Goal: Complete application form

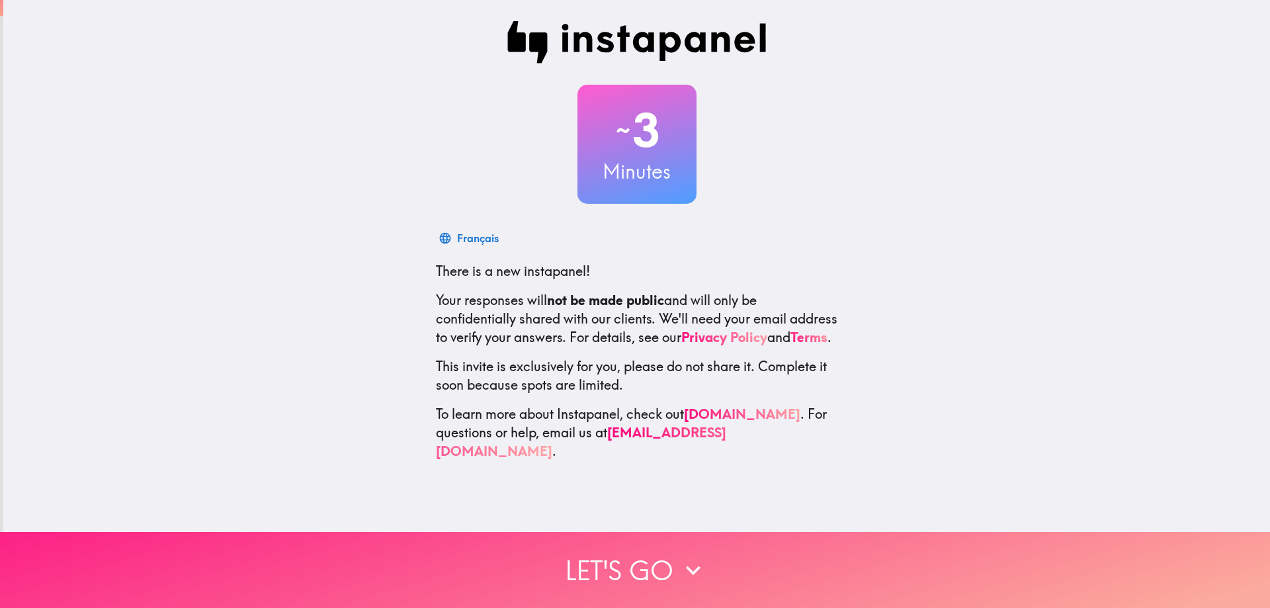
click at [639, 551] on button "Let's go" at bounding box center [635, 570] width 1270 height 76
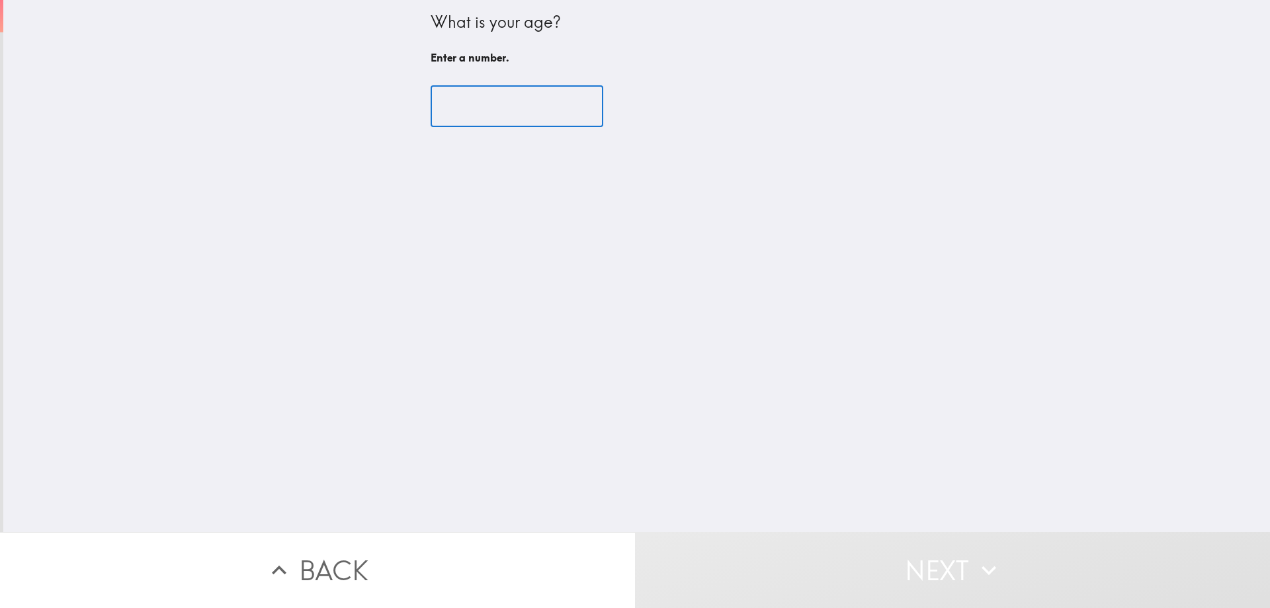
click at [499, 116] on input "number" at bounding box center [517, 106] width 173 height 41
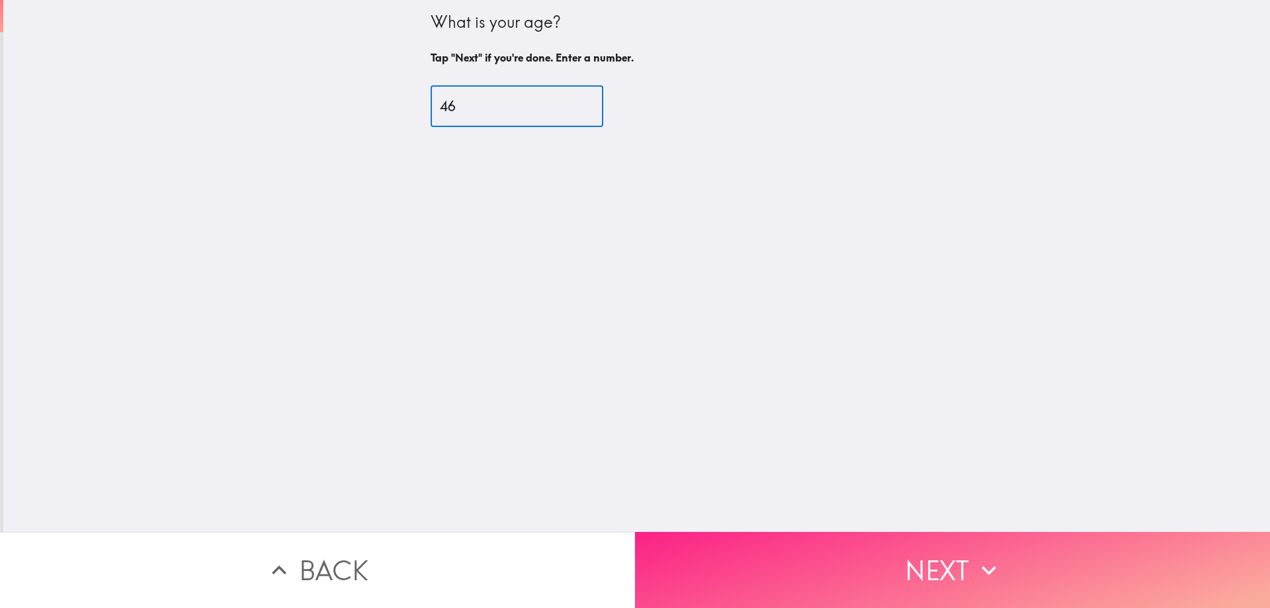
type input "46"
click at [1003, 573] on button "Next" at bounding box center [952, 570] width 635 height 76
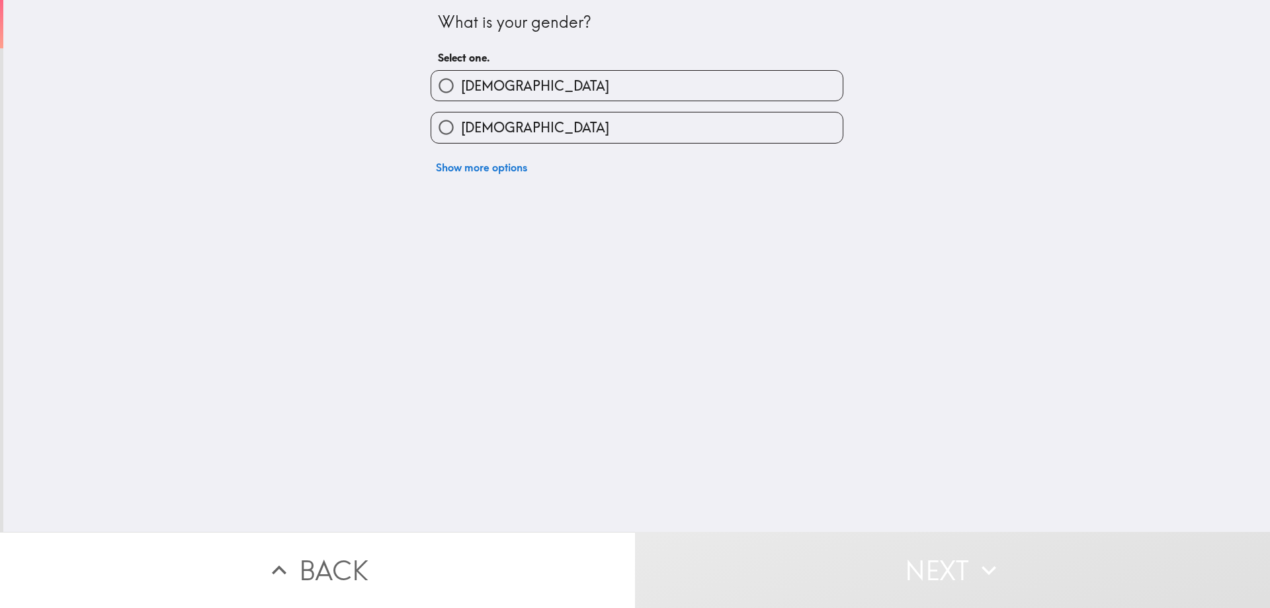
click at [609, 97] on label "[DEMOGRAPHIC_DATA]" at bounding box center [636, 86] width 411 height 30
click at [461, 97] on input "[DEMOGRAPHIC_DATA]" at bounding box center [446, 86] width 30 height 30
radio input "true"
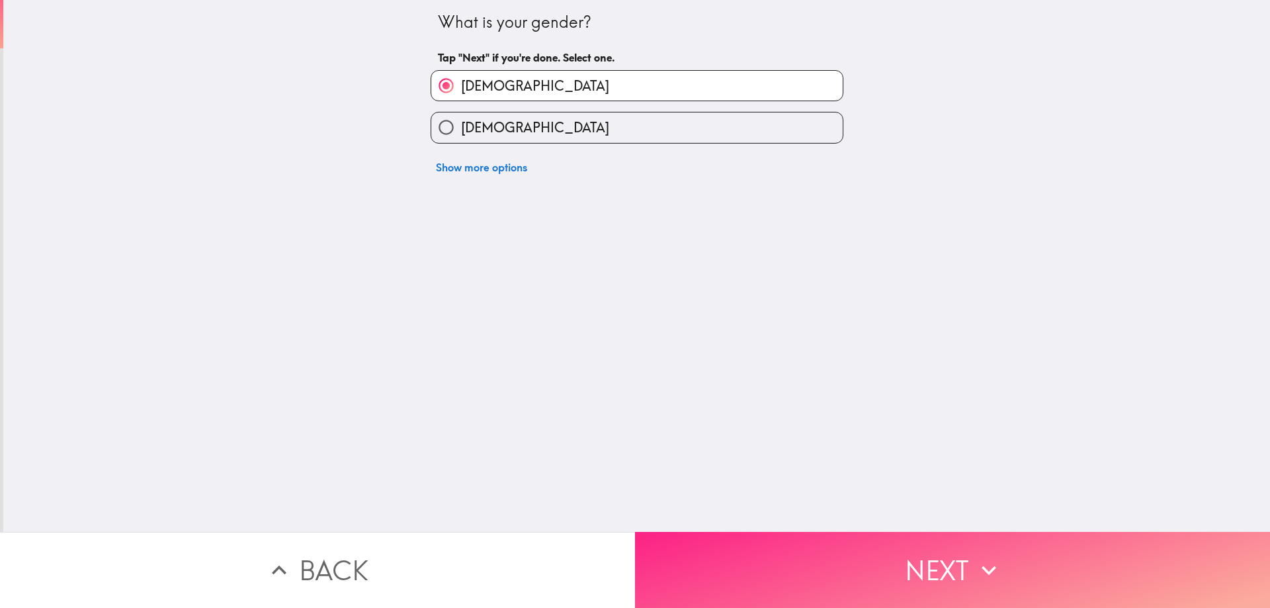
click at [954, 558] on button "Next" at bounding box center [952, 570] width 635 height 76
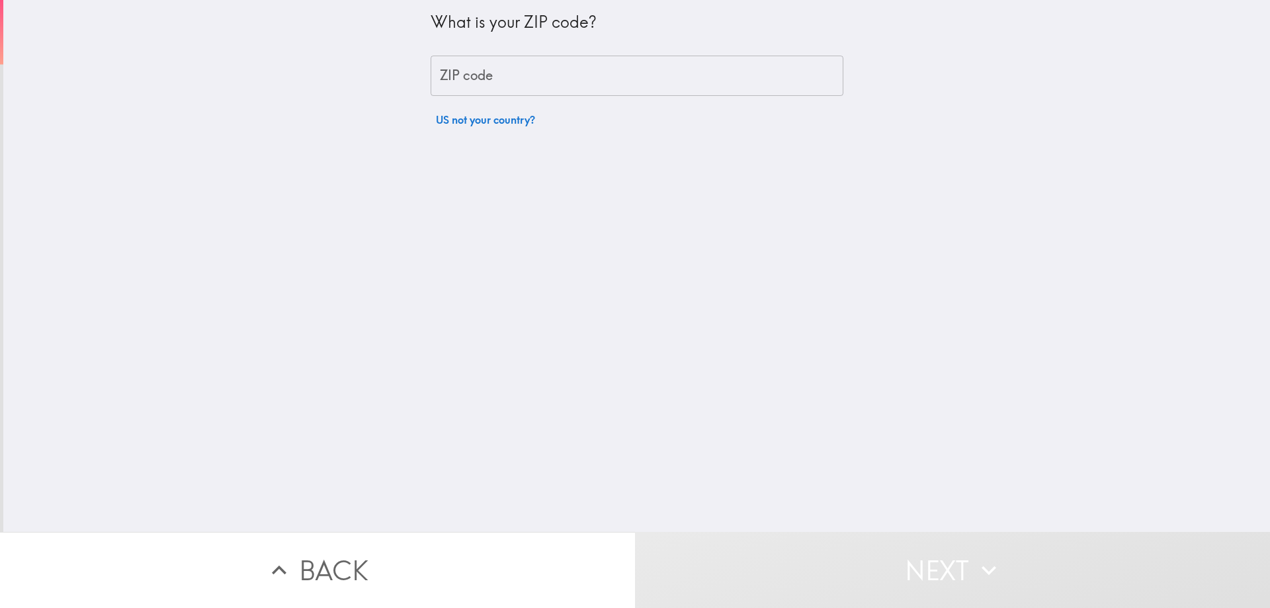
click at [509, 78] on input "ZIP code" at bounding box center [637, 76] width 413 height 41
click at [493, 77] on input "ZIP code" at bounding box center [637, 76] width 413 height 41
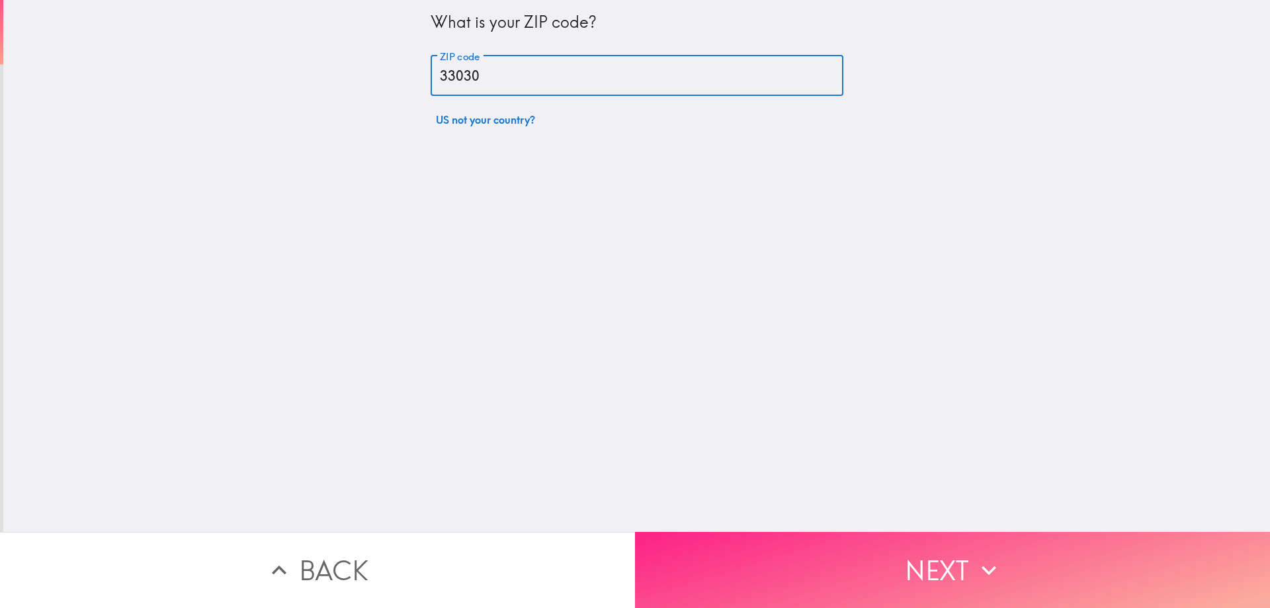
type input "33030"
click at [938, 557] on button "Next" at bounding box center [952, 570] width 635 height 76
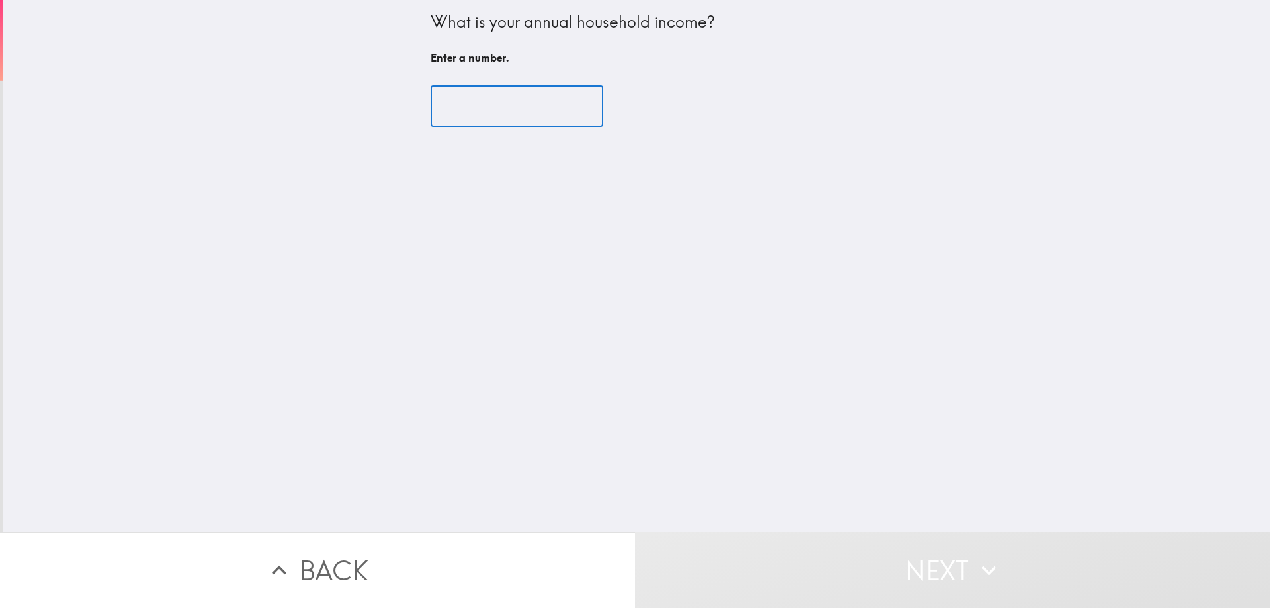
click at [501, 96] on input "number" at bounding box center [517, 106] width 173 height 41
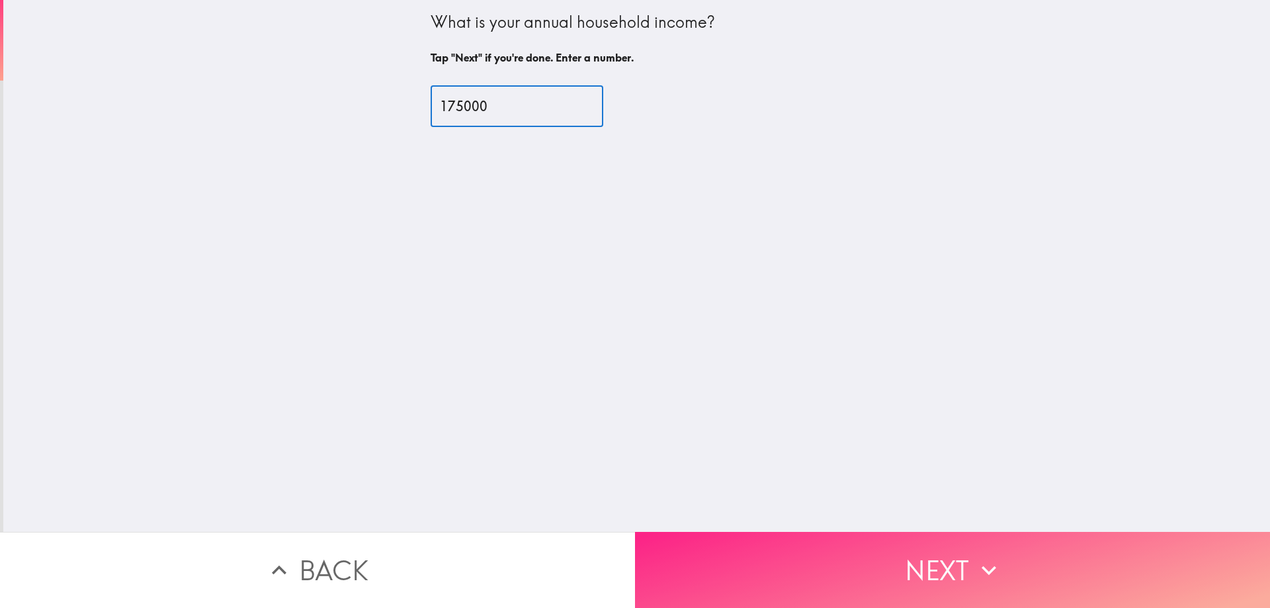
type input "175000"
click at [974, 556] on icon "button" at bounding box center [988, 570] width 29 height 29
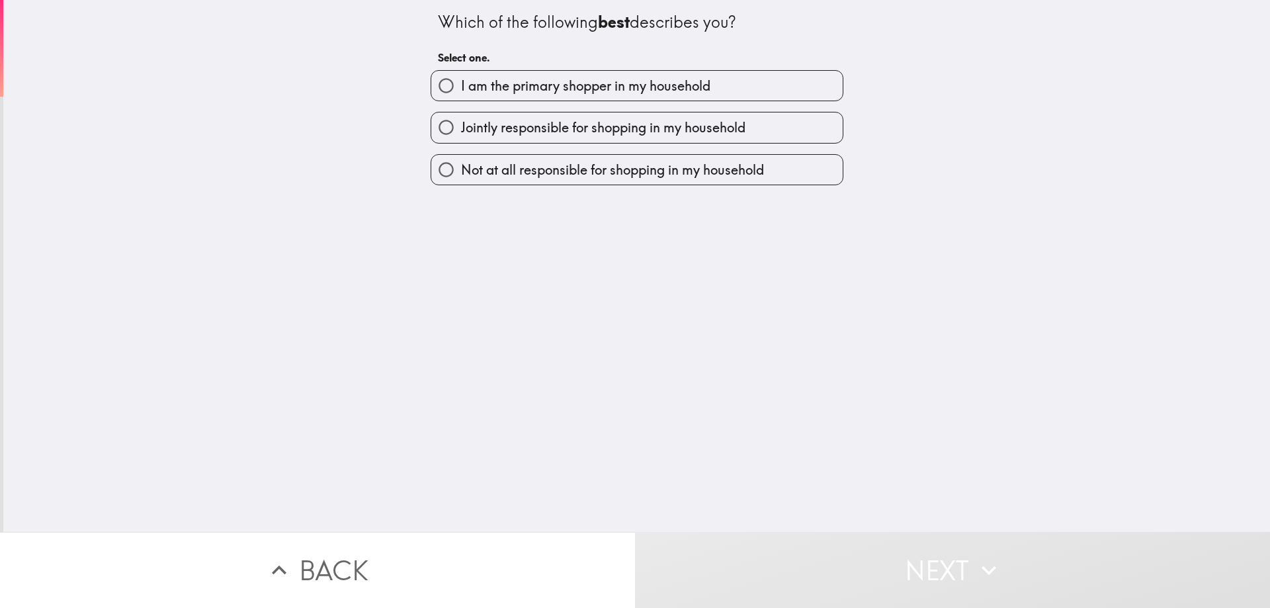
click at [612, 77] on span "I am the primary shopper in my household" at bounding box center [585, 86] width 249 height 19
click at [461, 77] on input "I am the primary shopper in my household" at bounding box center [446, 86] width 30 height 30
radio input "true"
click at [612, 77] on span "I am the primary shopper in my household" at bounding box center [585, 86] width 249 height 19
click at [461, 77] on input "I am the primary shopper in my household" at bounding box center [446, 86] width 30 height 30
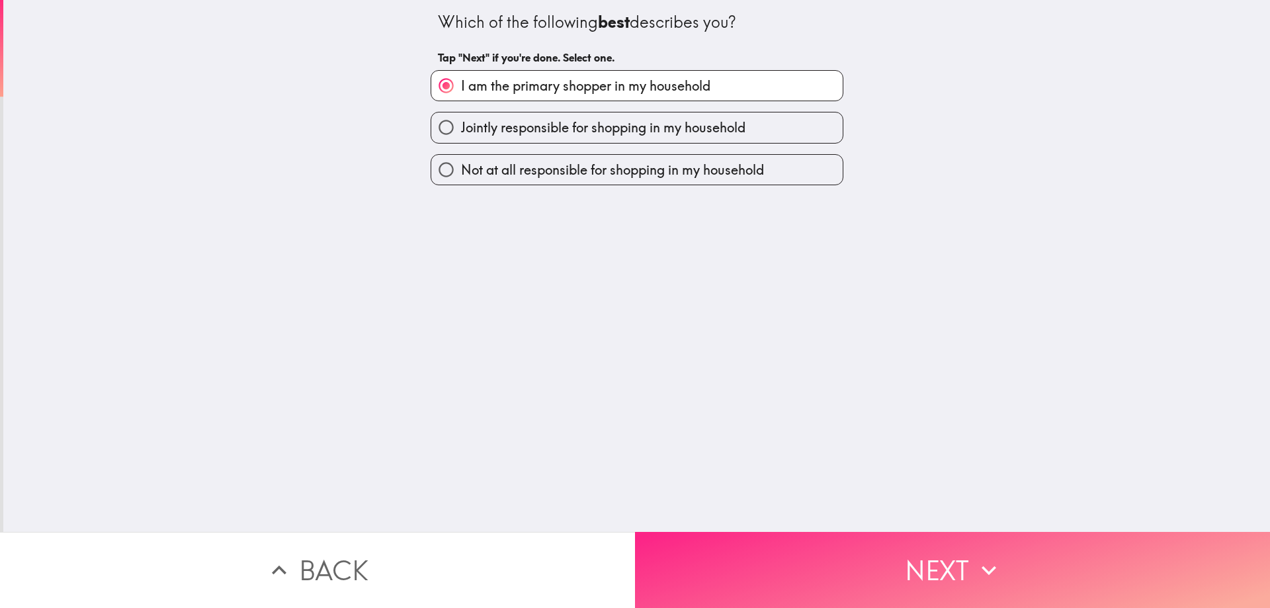
click at [981, 558] on icon "button" at bounding box center [988, 570] width 29 height 29
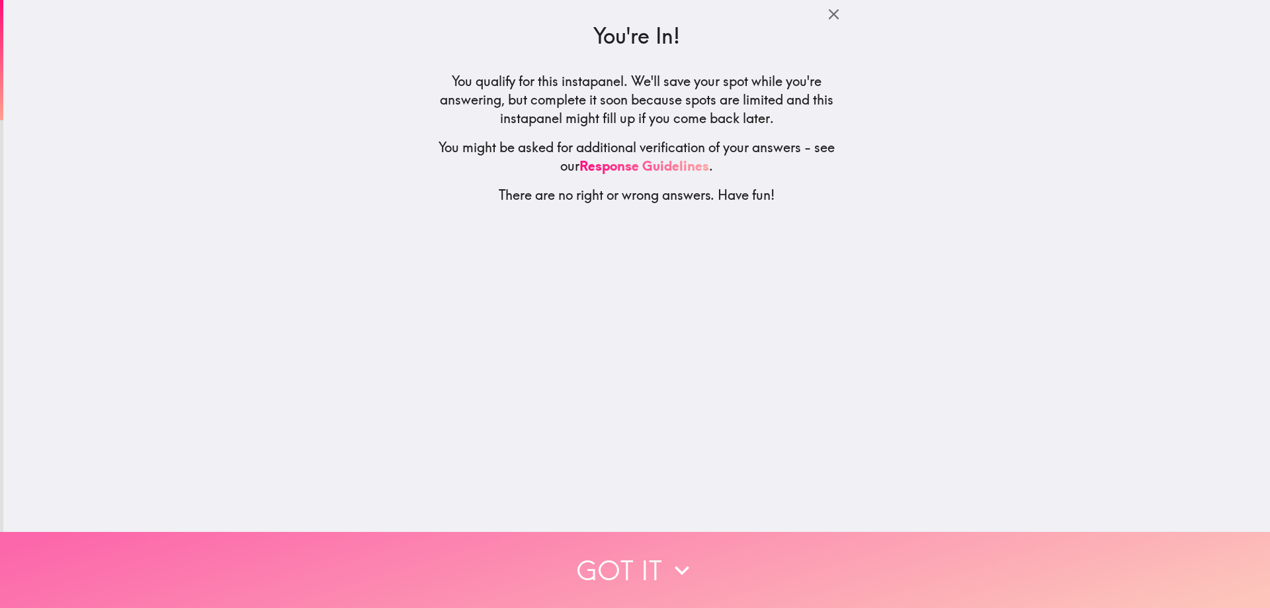
click at [649, 573] on button "Got it" at bounding box center [635, 570] width 1270 height 76
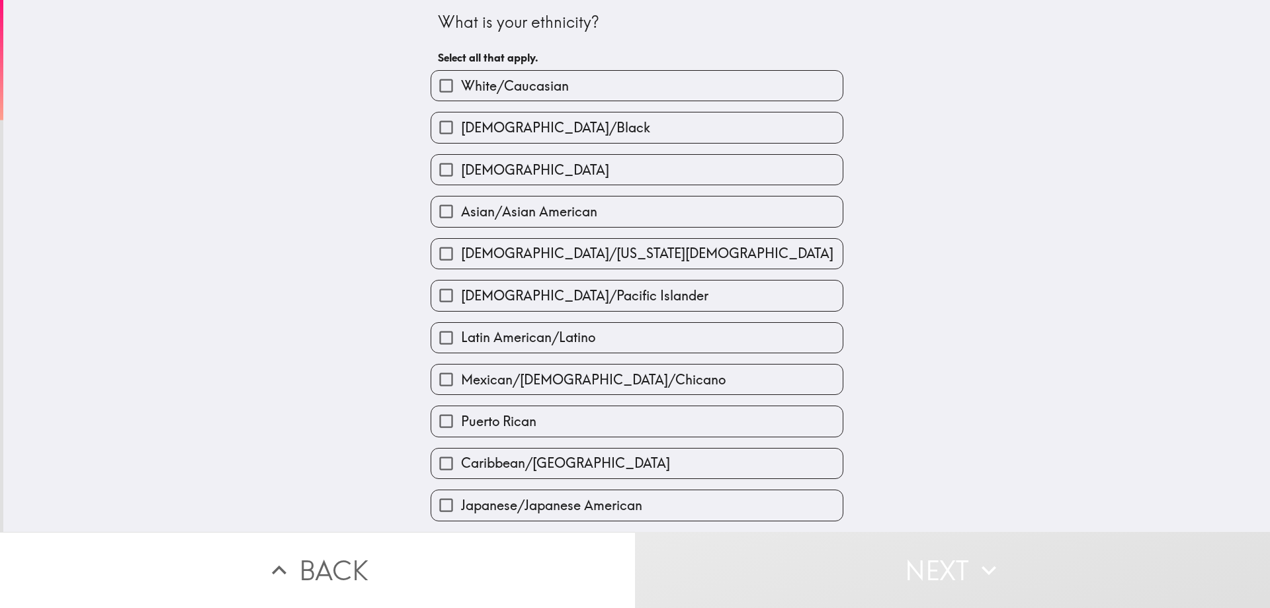
click at [548, 85] on span "White/Caucasian" at bounding box center [515, 86] width 108 height 19
click at [461, 85] on input "White/Caucasian" at bounding box center [446, 86] width 30 height 30
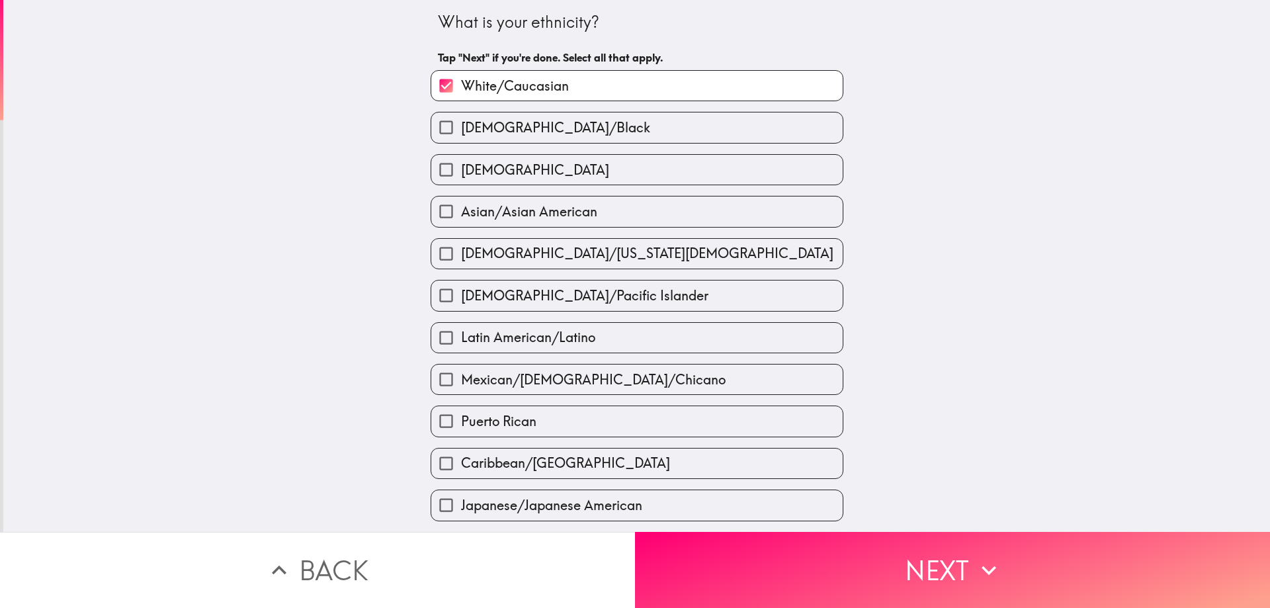
click at [548, 85] on span "White/Caucasian" at bounding box center [515, 86] width 108 height 19
click at [461, 85] on input "White/Caucasian" at bounding box center [446, 86] width 30 height 30
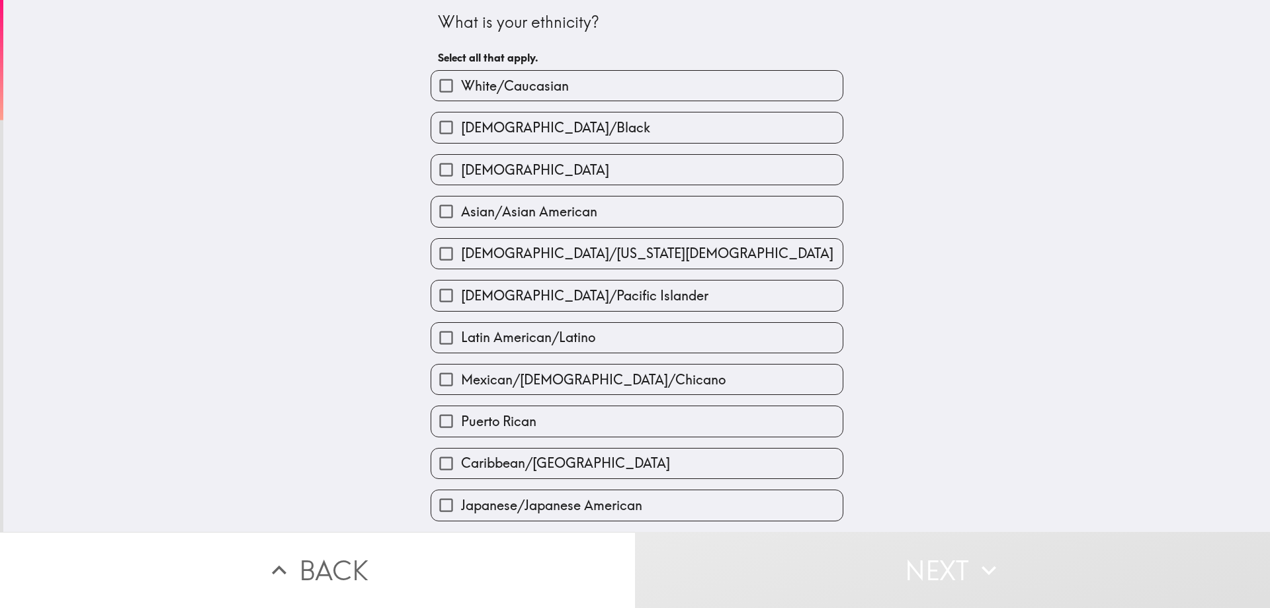
click at [617, 91] on label "White/Caucasian" at bounding box center [636, 86] width 411 height 30
click at [461, 91] on input "White/Caucasian" at bounding box center [446, 86] width 30 height 30
checkbox input "true"
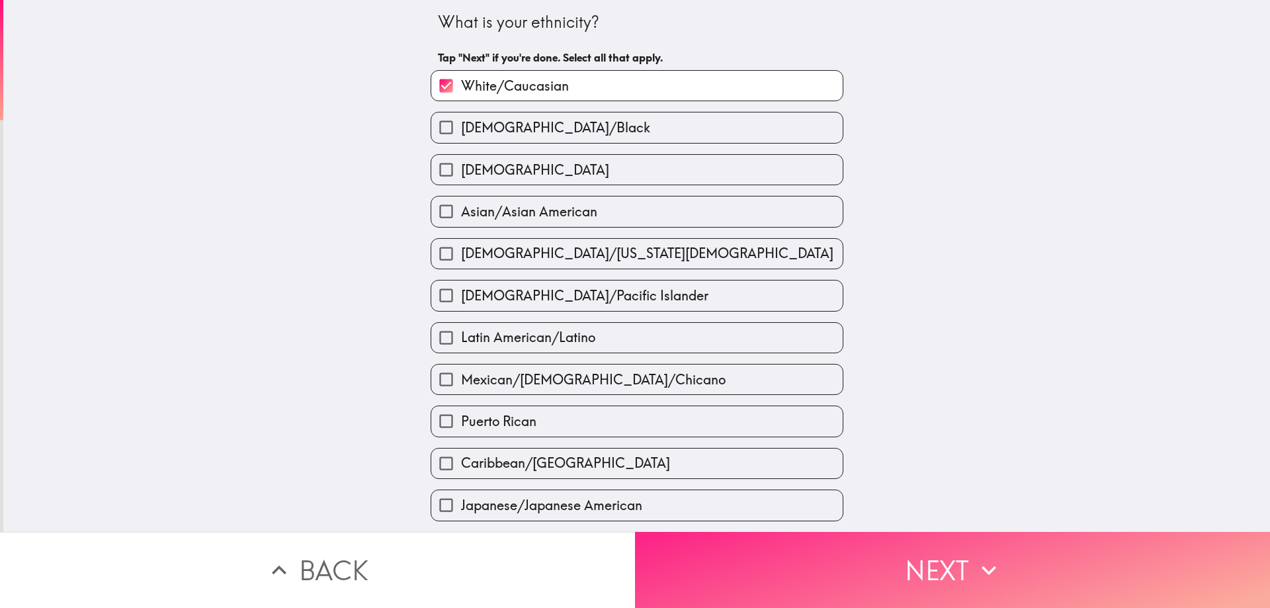
click at [962, 564] on button "Next" at bounding box center [952, 570] width 635 height 76
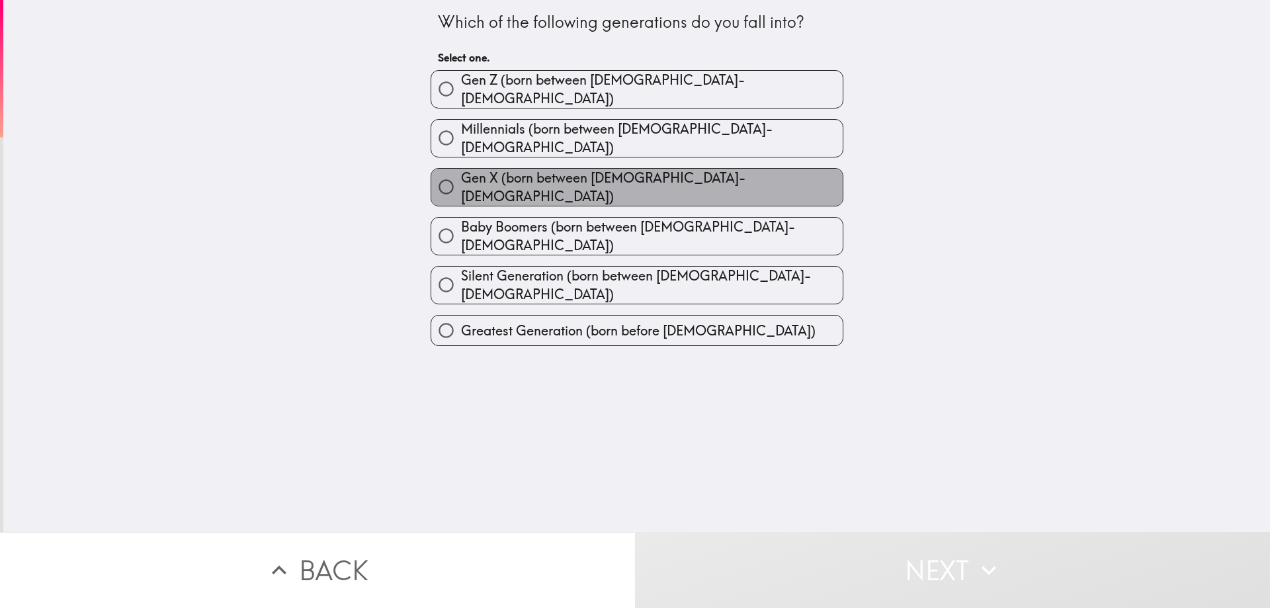
click at [545, 169] on span "Gen X (born between [DEMOGRAPHIC_DATA]-[DEMOGRAPHIC_DATA])" at bounding box center [652, 187] width 382 height 37
click at [461, 172] on input "Gen X (born between [DEMOGRAPHIC_DATA]-[DEMOGRAPHIC_DATA])" at bounding box center [446, 187] width 30 height 30
radio input "true"
click at [545, 169] on span "Gen X (born between [DEMOGRAPHIC_DATA]-[DEMOGRAPHIC_DATA])" at bounding box center [652, 187] width 382 height 37
click at [461, 172] on input "Gen X (born between [DEMOGRAPHIC_DATA]-[DEMOGRAPHIC_DATA])" at bounding box center [446, 187] width 30 height 30
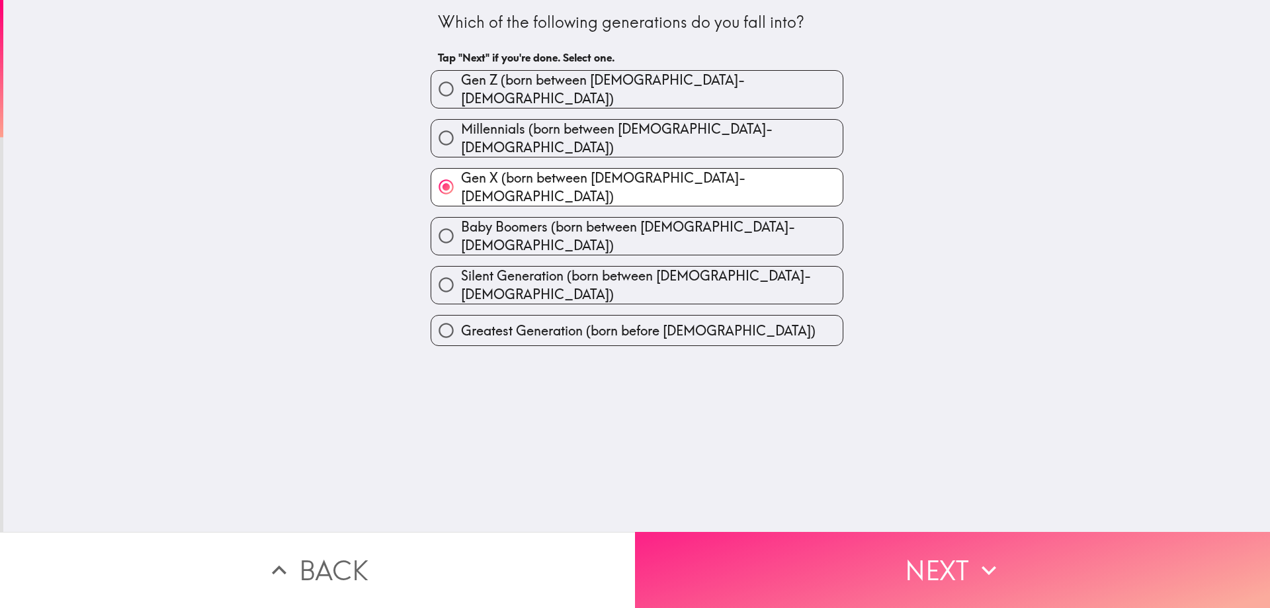
click at [941, 552] on button "Next" at bounding box center [952, 570] width 635 height 76
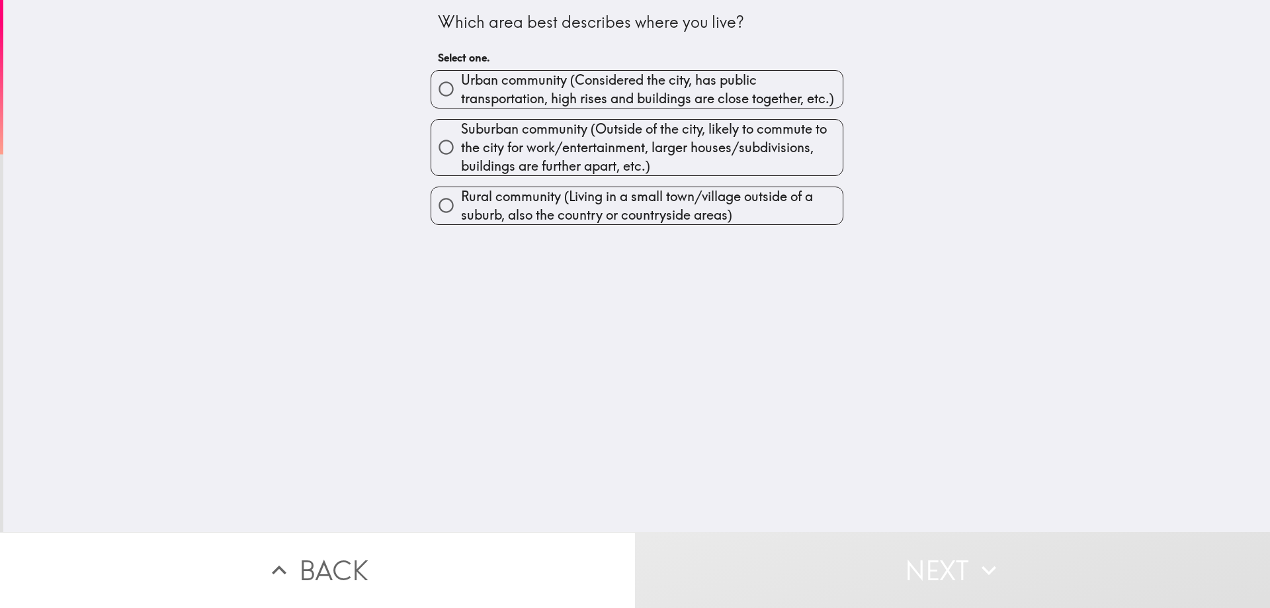
click at [610, 71] on span "Urban community (Considered the city, has public transportation, high rises and…" at bounding box center [652, 89] width 382 height 37
click at [461, 74] on input "Urban community (Considered the city, has public transportation, high rises and…" at bounding box center [446, 89] width 30 height 30
radio input "true"
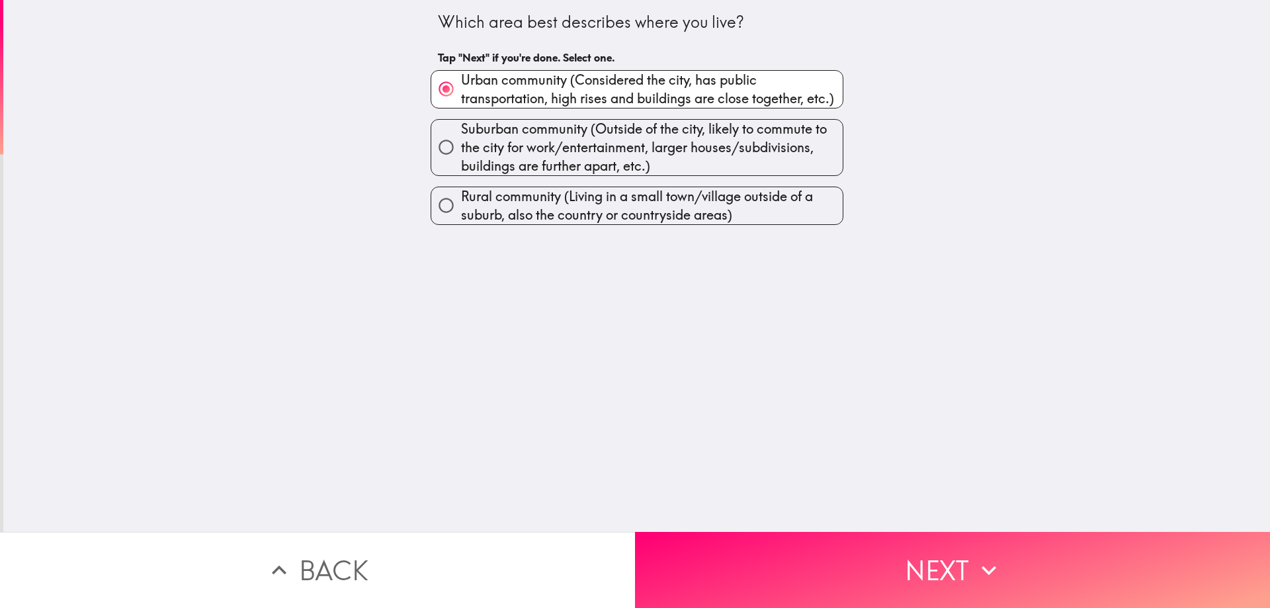
click at [610, 71] on span "Urban community (Considered the city, has public transportation, high rises and…" at bounding box center [652, 89] width 382 height 37
click at [461, 74] on input "Urban community (Considered the city, has public transportation, high rises and…" at bounding box center [446, 89] width 30 height 30
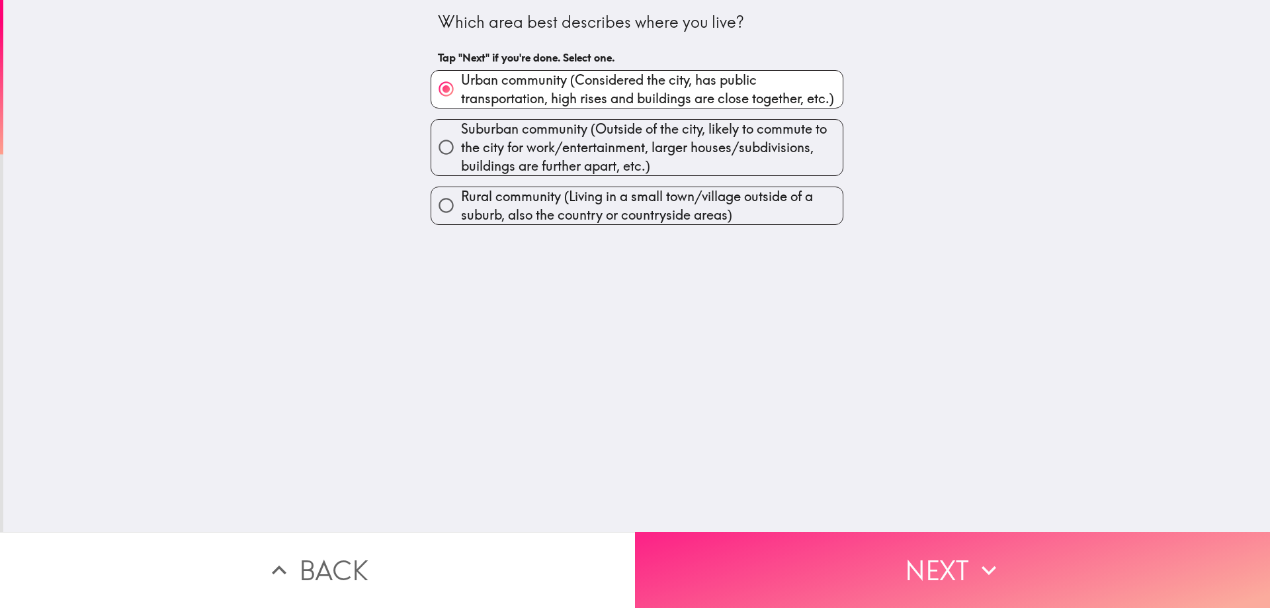
click at [928, 562] on button "Next" at bounding box center [952, 570] width 635 height 76
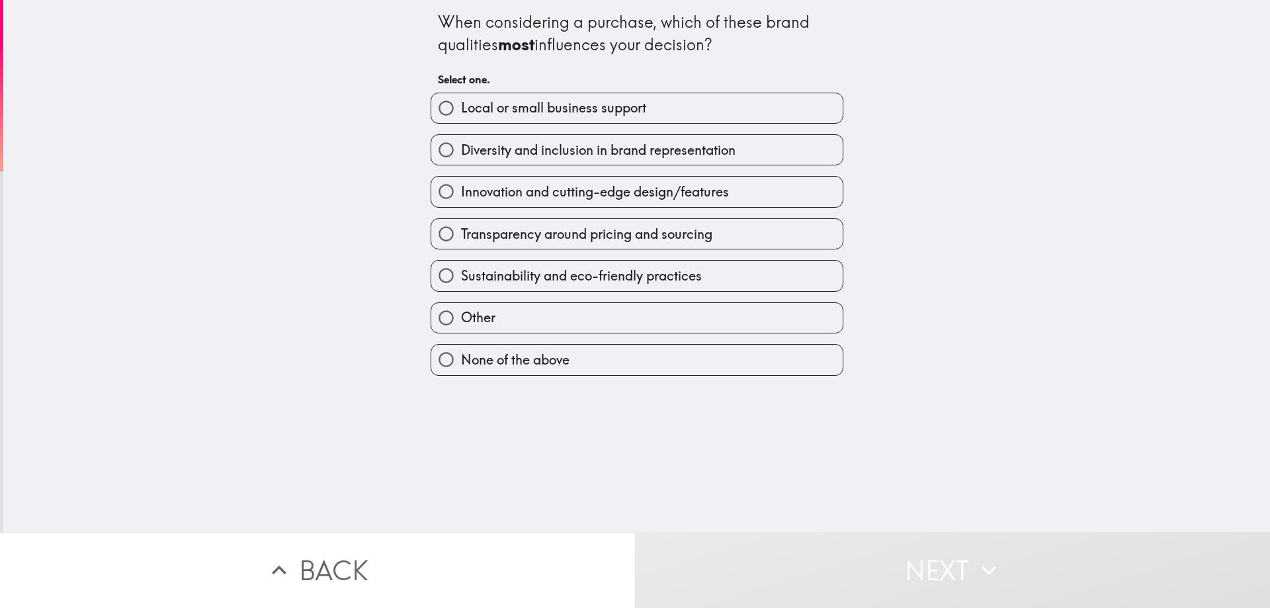
click at [556, 188] on span "Innovation and cutting-edge design/features" at bounding box center [595, 192] width 268 height 19
click at [461, 188] on input "Innovation and cutting-edge design/features" at bounding box center [446, 192] width 30 height 30
radio input "true"
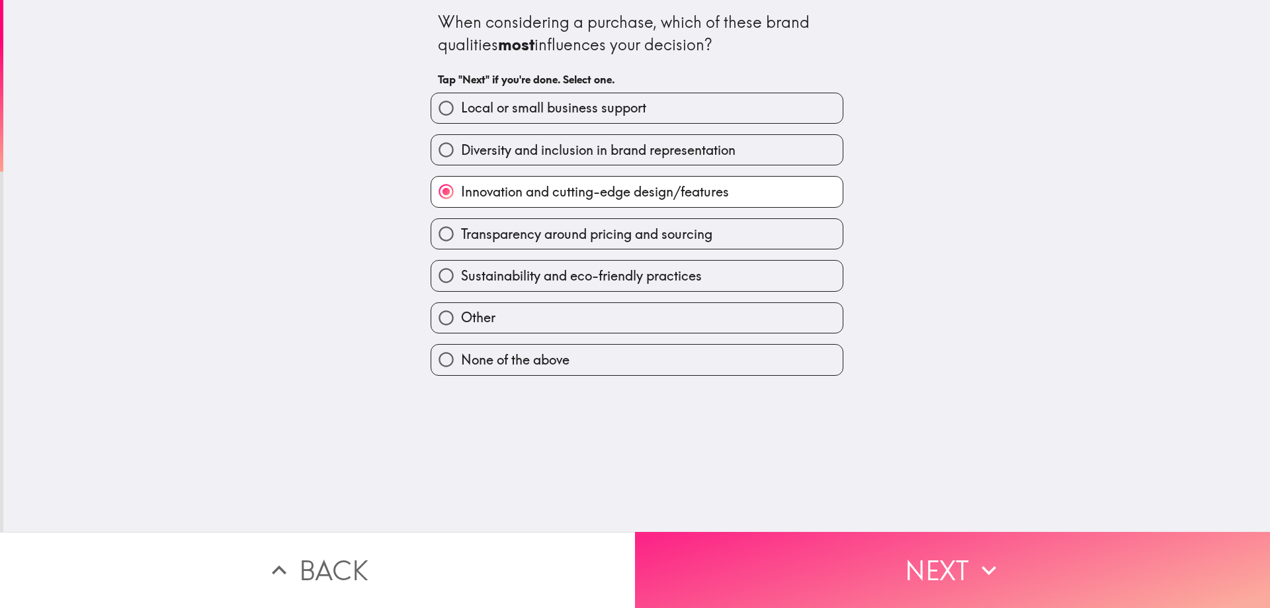
click at [946, 550] on button "Next" at bounding box center [952, 570] width 635 height 76
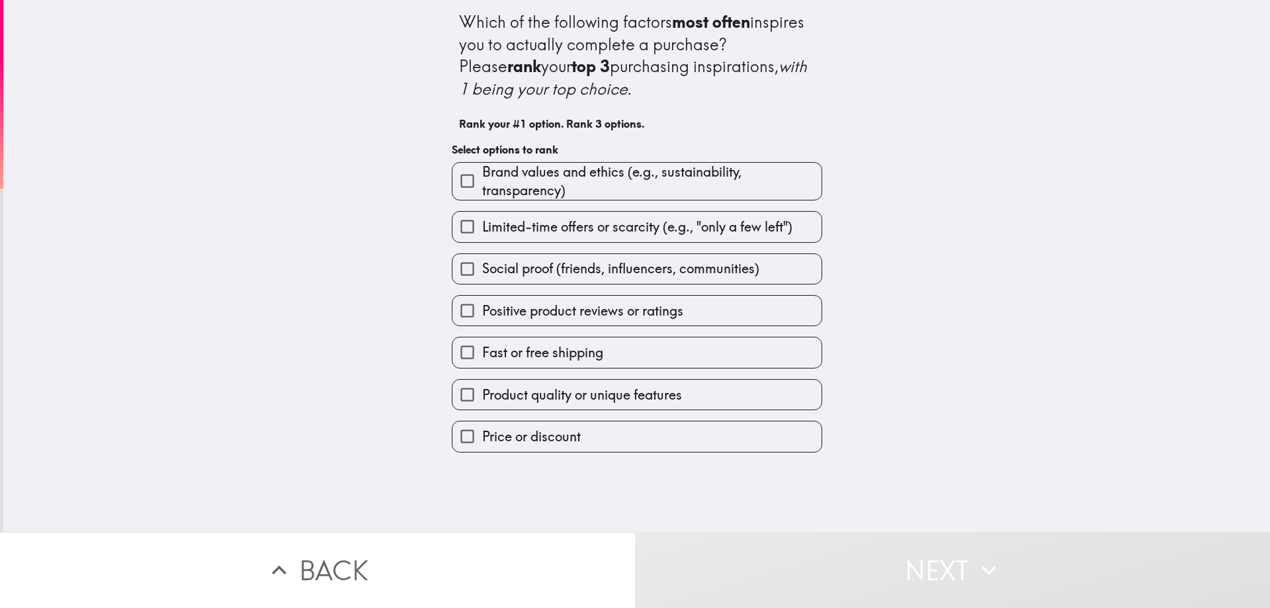
click at [528, 355] on span "Fast or free shipping" at bounding box center [542, 352] width 121 height 19
click at [482, 355] on input "Fast or free shipping" at bounding box center [467, 352] width 30 height 30
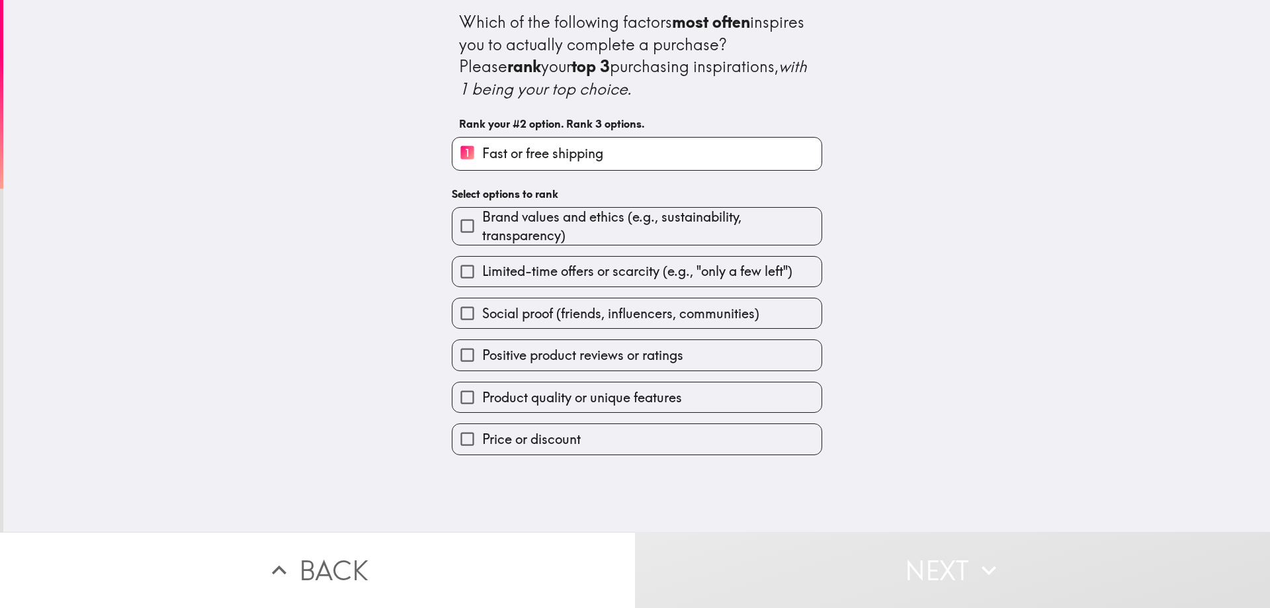
click at [525, 269] on span "Limited-time offers or scarcity (e.g., "only a few left")" at bounding box center [637, 271] width 310 height 19
click at [482, 269] on input "Limited-time offers or scarcity (e.g., "only a few left")" at bounding box center [467, 272] width 30 height 30
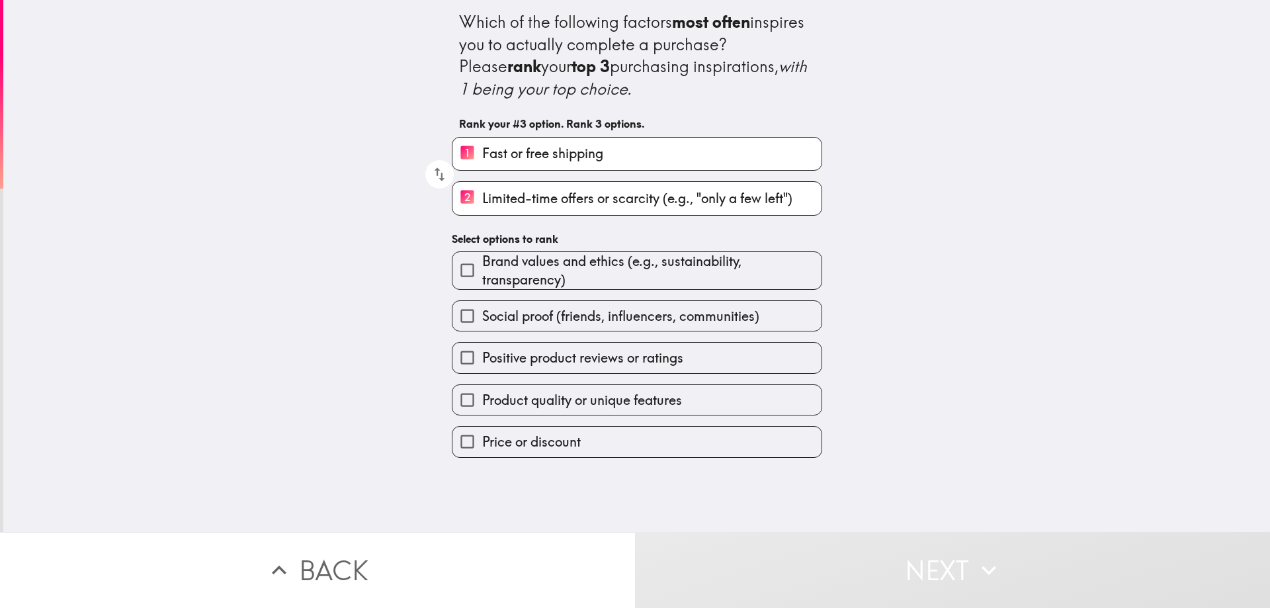
click at [538, 403] on span "Product quality or unique features" at bounding box center [582, 400] width 200 height 19
click at [482, 403] on input "Product quality or unique features" at bounding box center [467, 400] width 30 height 30
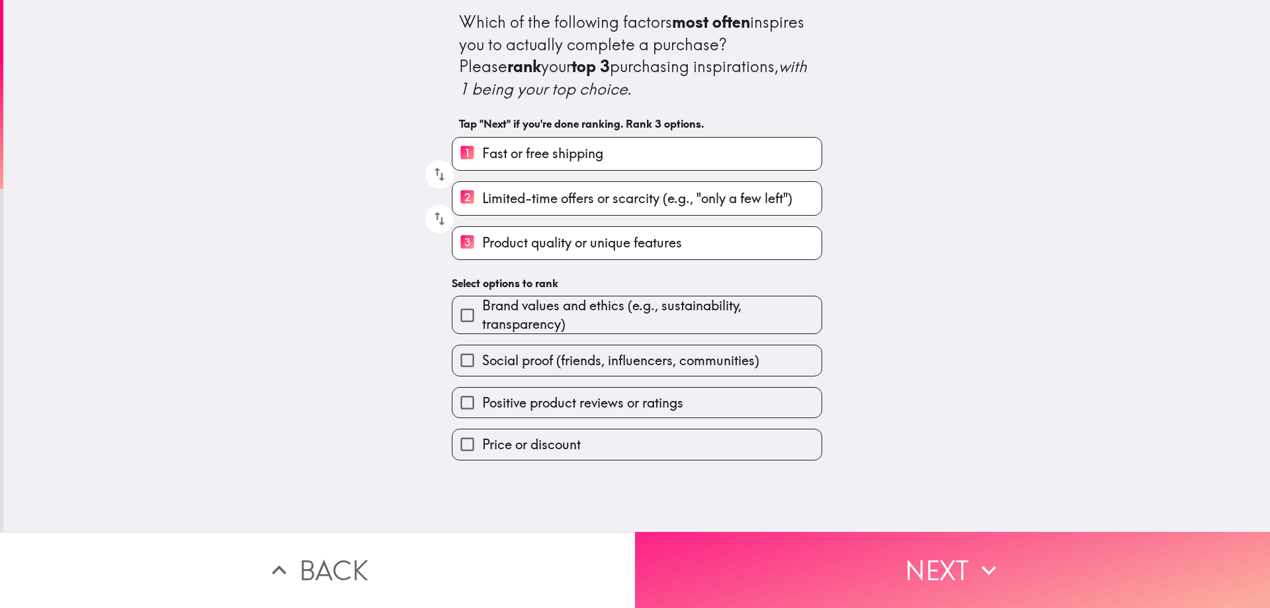
click at [999, 546] on button "Next" at bounding box center [952, 570] width 635 height 76
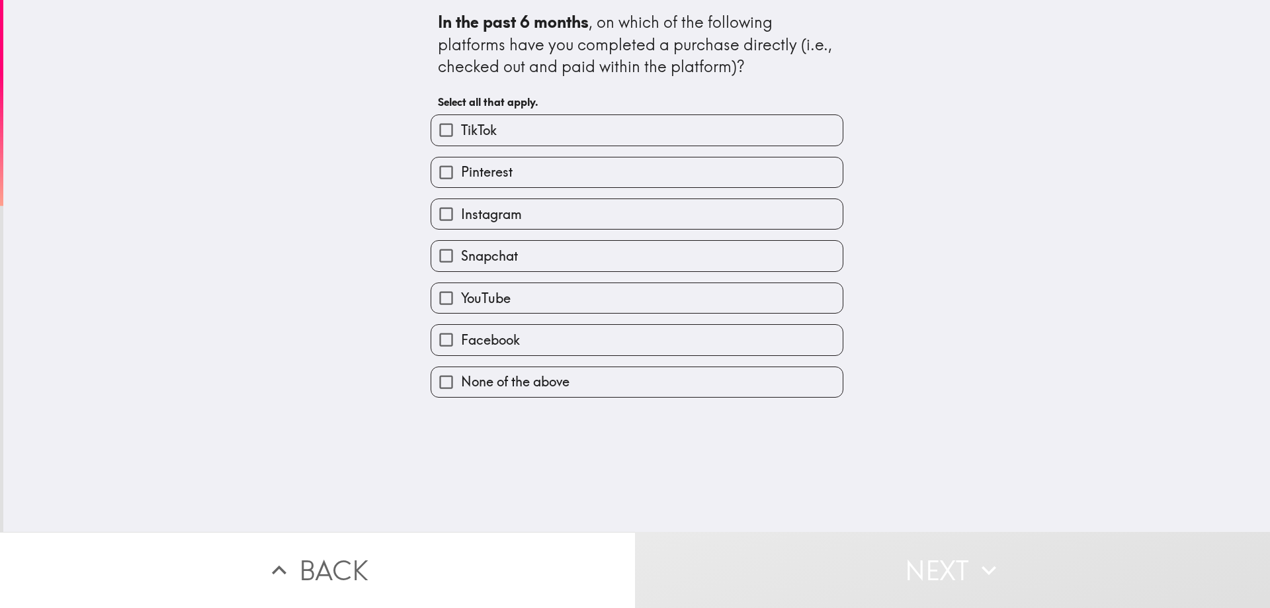
click at [511, 138] on label "TikTok" at bounding box center [636, 130] width 411 height 30
click at [461, 138] on input "TikTok" at bounding box center [446, 130] width 30 height 30
checkbox input "true"
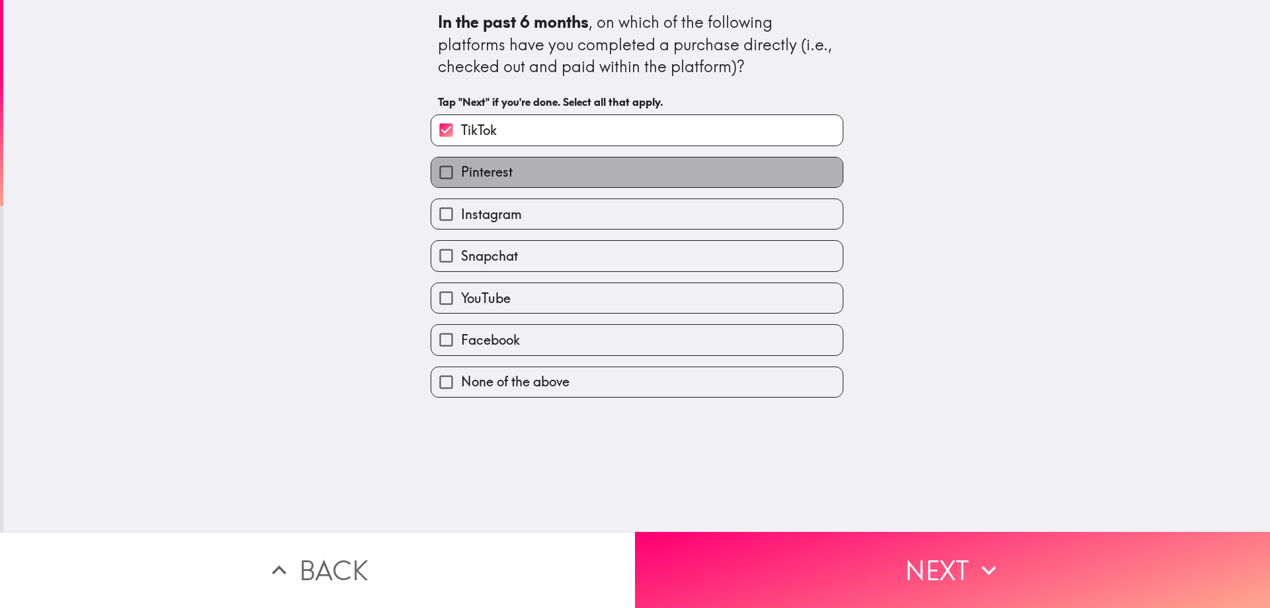
click at [526, 177] on label "Pinterest" at bounding box center [636, 172] width 411 height 30
click at [461, 177] on input "Pinterest" at bounding box center [446, 172] width 30 height 30
checkbox input "true"
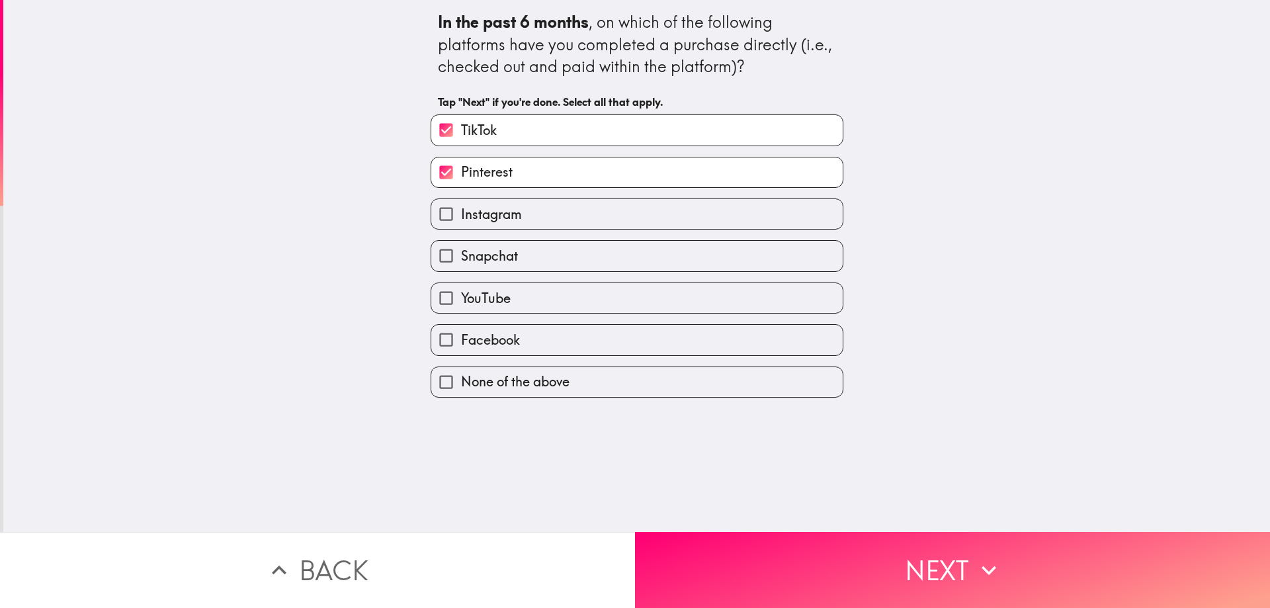
click at [534, 297] on label "YouTube" at bounding box center [636, 298] width 411 height 30
click at [461, 297] on input "YouTube" at bounding box center [446, 298] width 30 height 30
checkbox input "true"
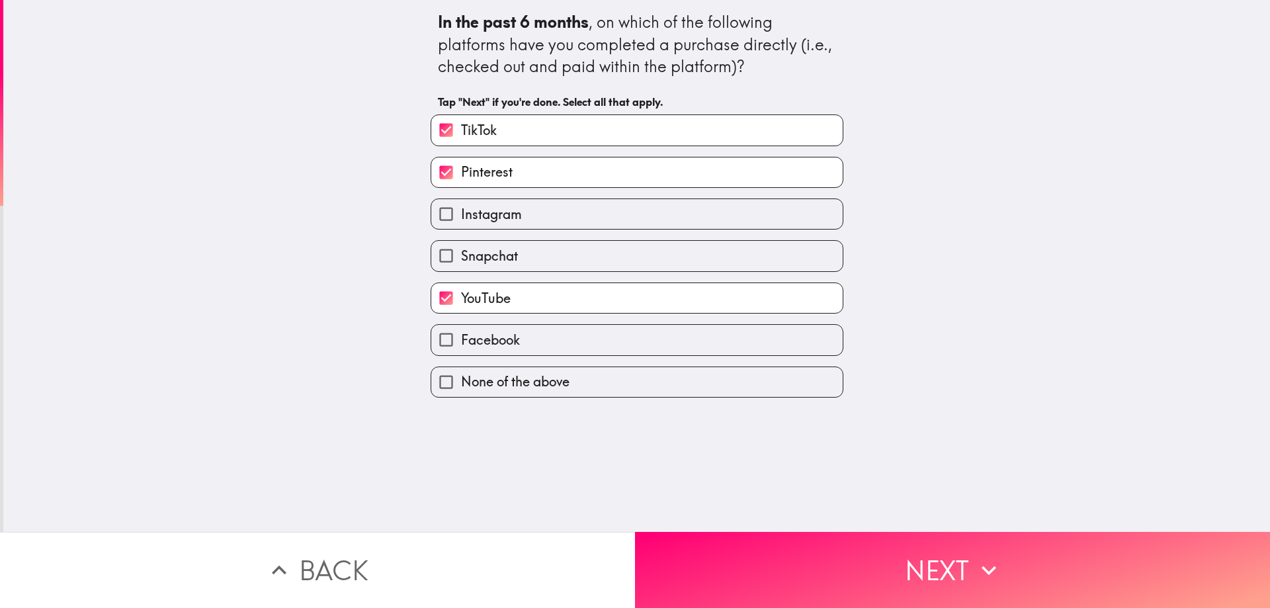
click at [543, 341] on label "Facebook" at bounding box center [636, 340] width 411 height 30
click at [461, 341] on input "Facebook" at bounding box center [446, 340] width 30 height 30
checkbox input "true"
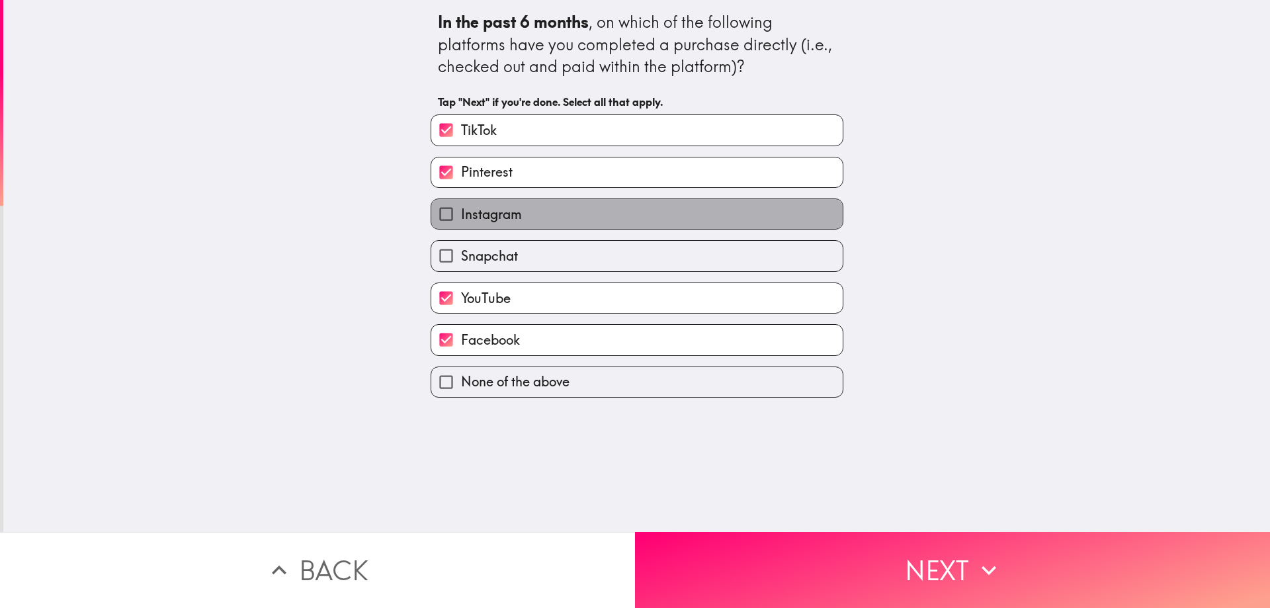
click at [561, 208] on label "Instagram" at bounding box center [636, 214] width 411 height 30
click at [461, 208] on input "Instagram" at bounding box center [446, 214] width 30 height 30
checkbox input "true"
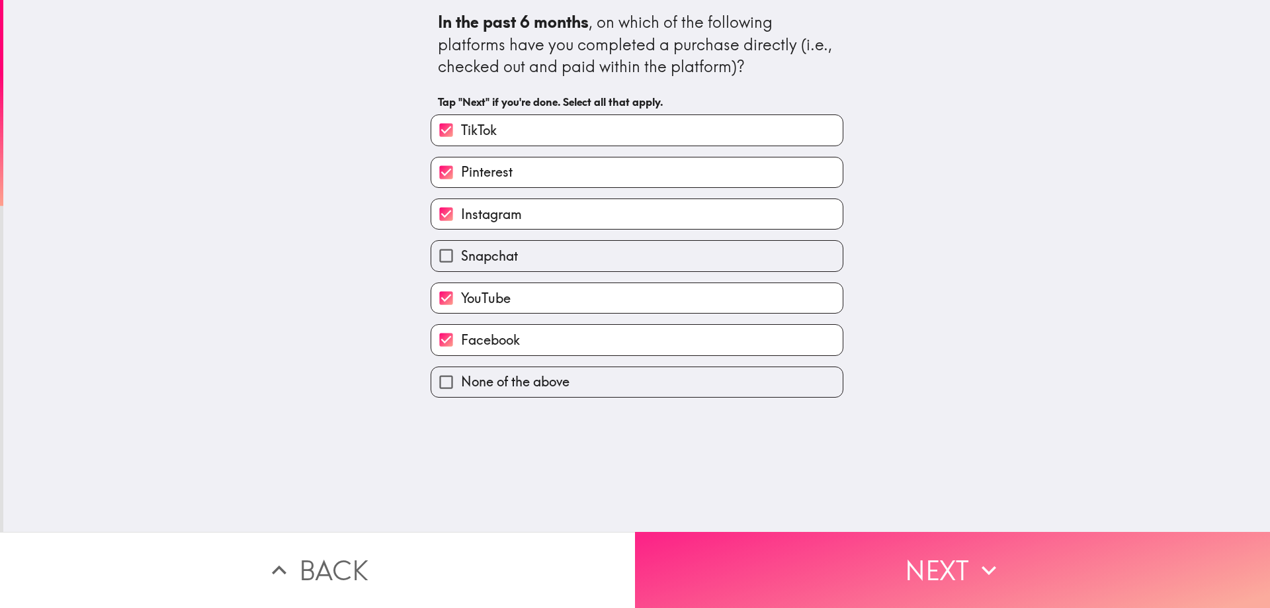
click at [929, 567] on button "Next" at bounding box center [952, 570] width 635 height 76
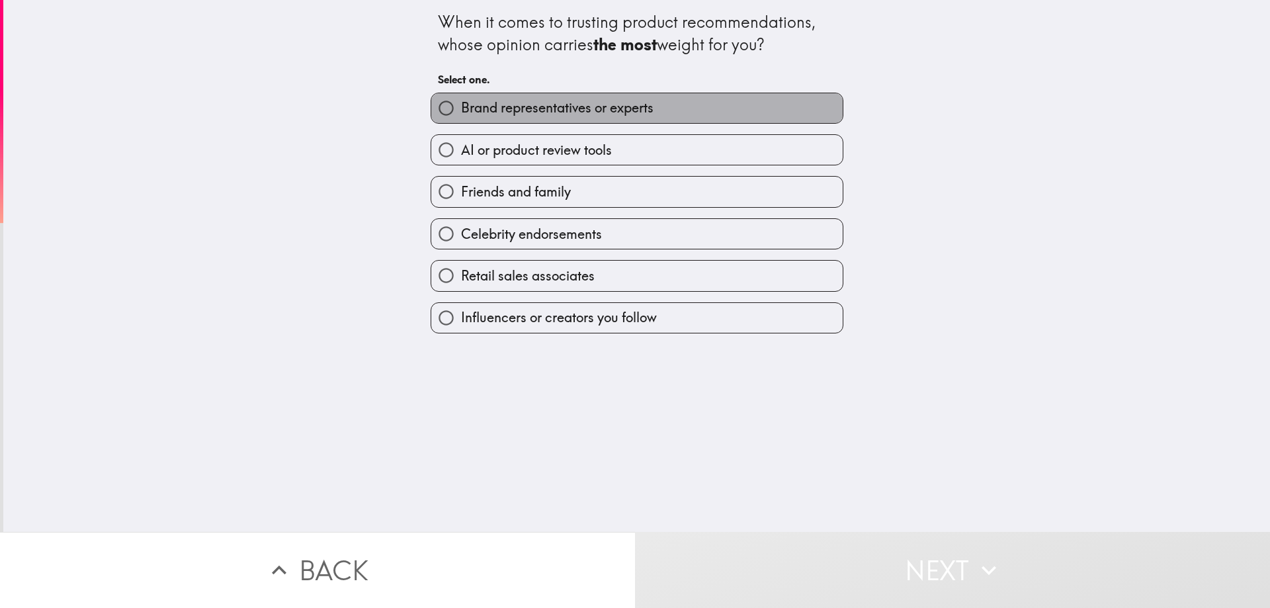
click at [600, 109] on span "Brand representatives or experts" at bounding box center [557, 108] width 192 height 19
click at [461, 109] on input "Brand representatives or experts" at bounding box center [446, 108] width 30 height 30
radio input "true"
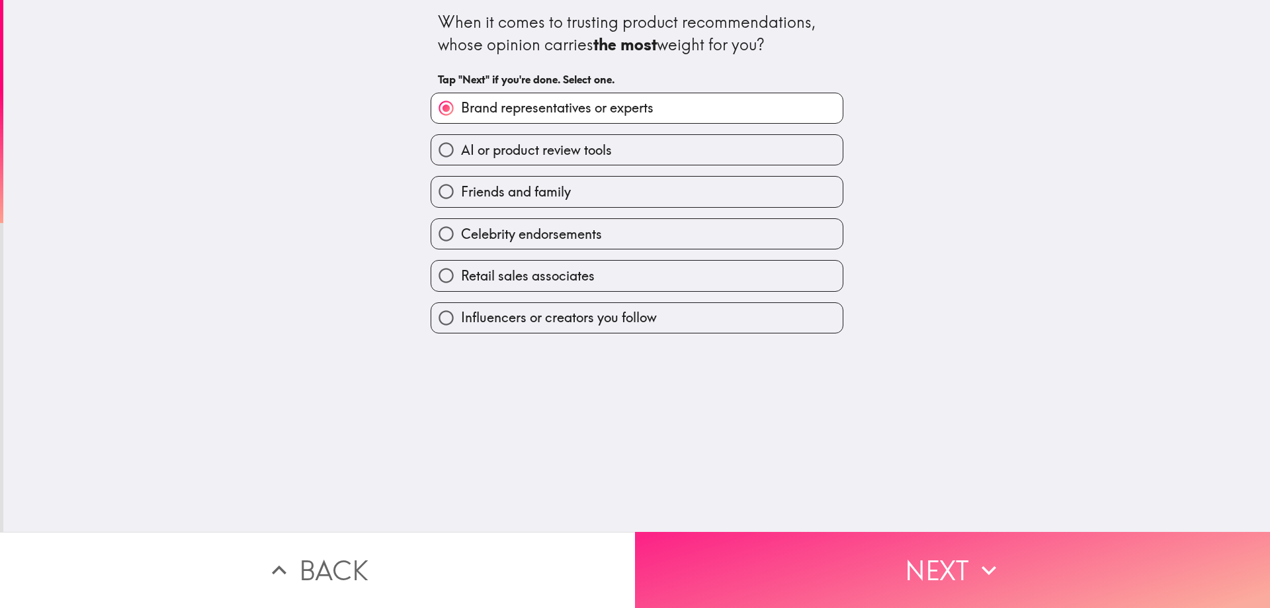
click at [948, 550] on button "Next" at bounding box center [952, 570] width 635 height 76
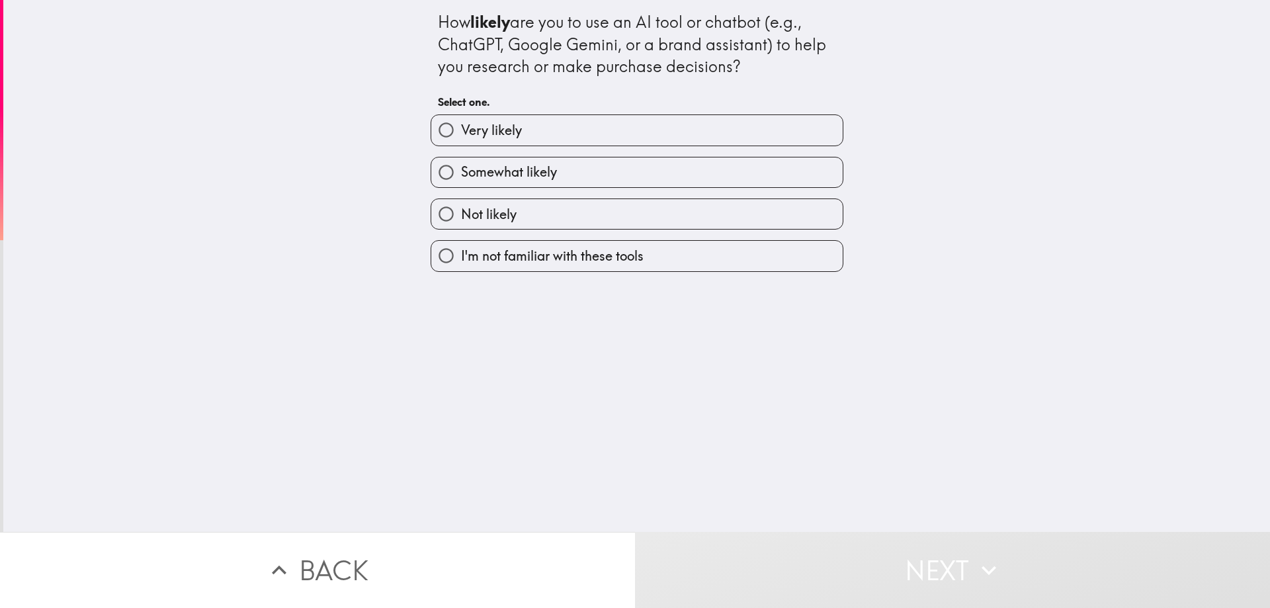
click at [562, 131] on label "Very likely" at bounding box center [636, 130] width 411 height 30
click at [461, 131] on input "Very likely" at bounding box center [446, 130] width 30 height 30
radio input "true"
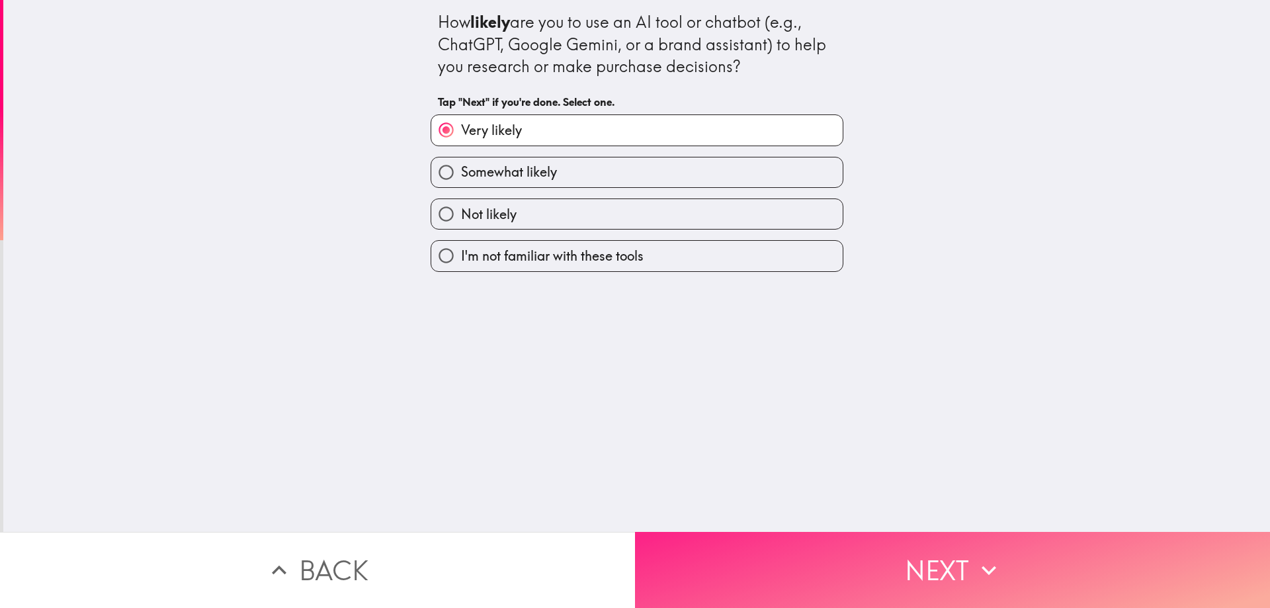
click at [962, 552] on button "Next" at bounding box center [952, 570] width 635 height 76
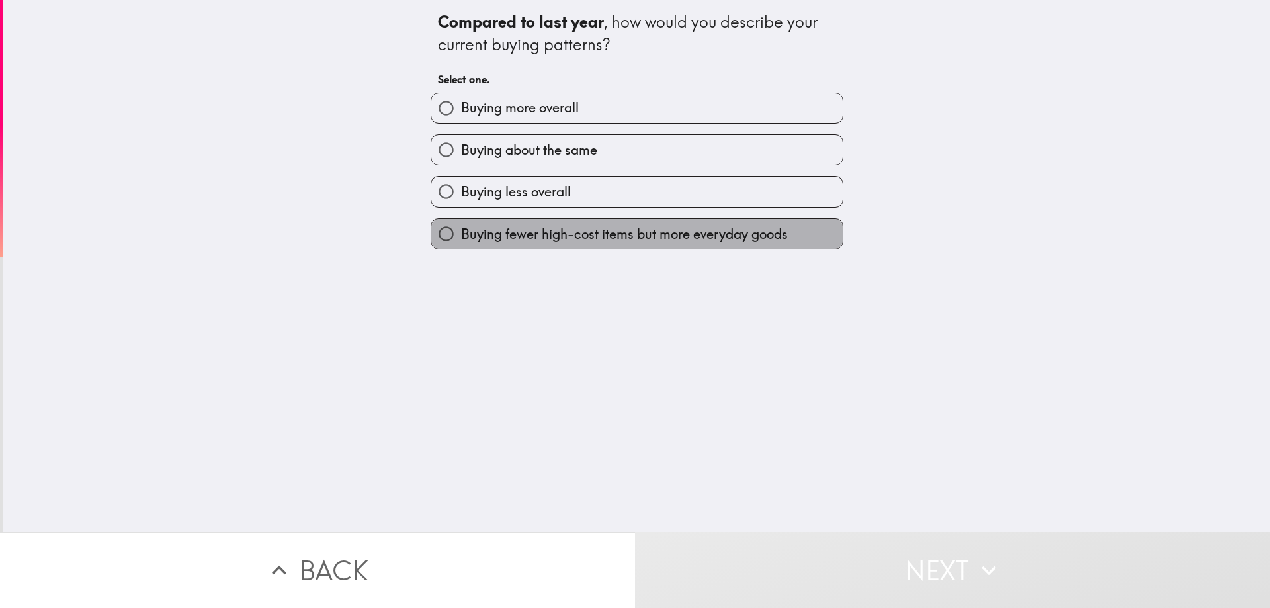
click at [624, 233] on span "Buying fewer high-cost items but more everyday goods" at bounding box center [624, 234] width 327 height 19
click at [461, 233] on input "Buying fewer high-cost items but more everyday goods" at bounding box center [446, 234] width 30 height 30
radio input "true"
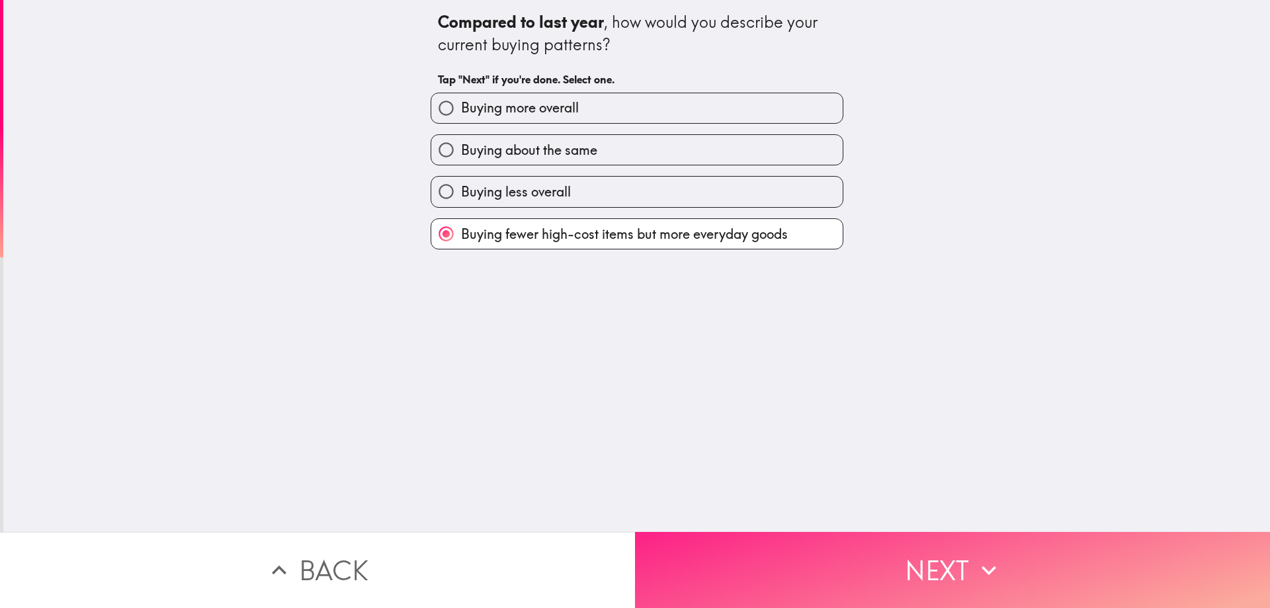
click at [956, 572] on button "Next" at bounding box center [952, 570] width 635 height 76
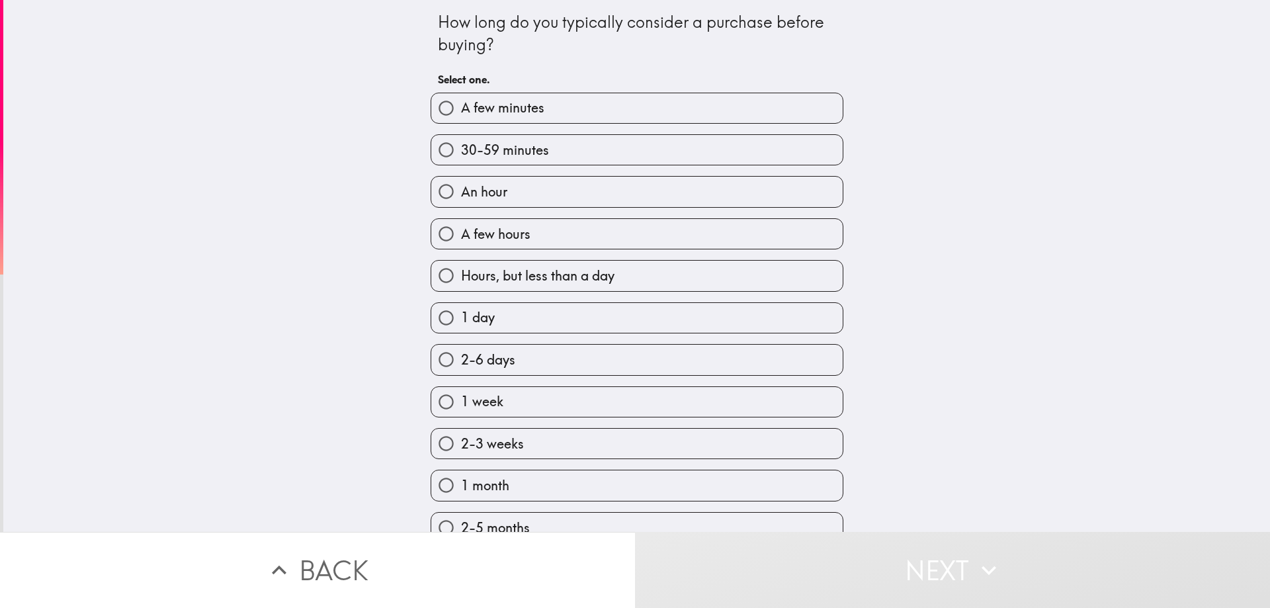
click at [540, 347] on label "2-6 days" at bounding box center [636, 360] width 411 height 30
click at [461, 347] on input "2-6 days" at bounding box center [446, 360] width 30 height 30
radio input "true"
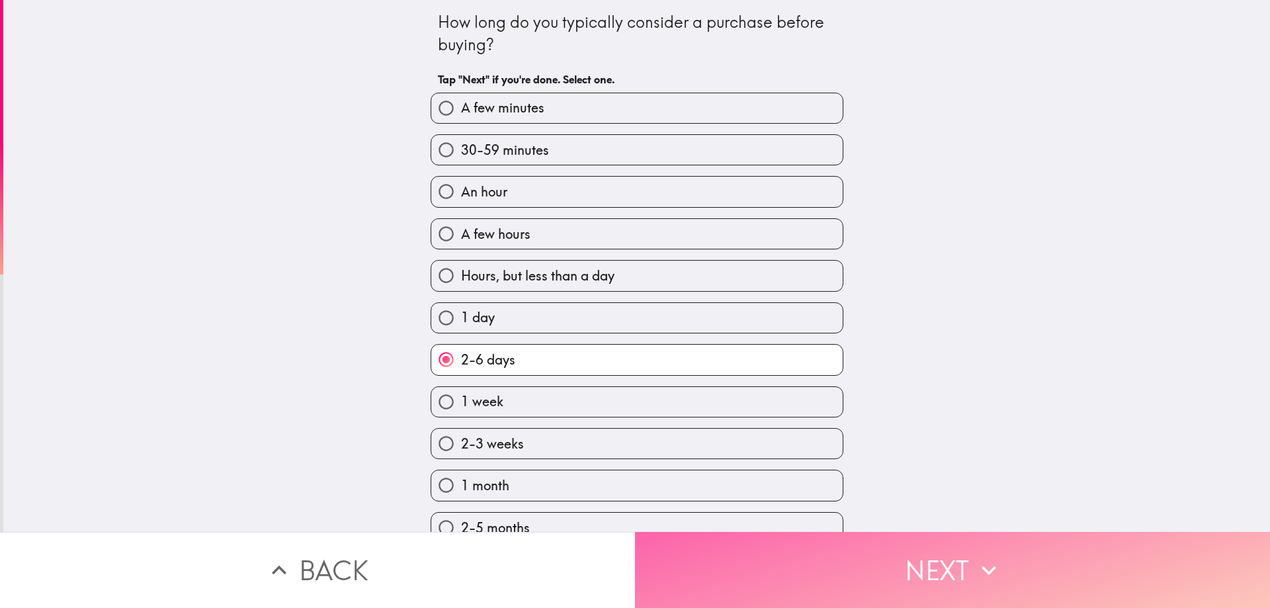
click at [892, 569] on button "Next" at bounding box center [952, 570] width 635 height 76
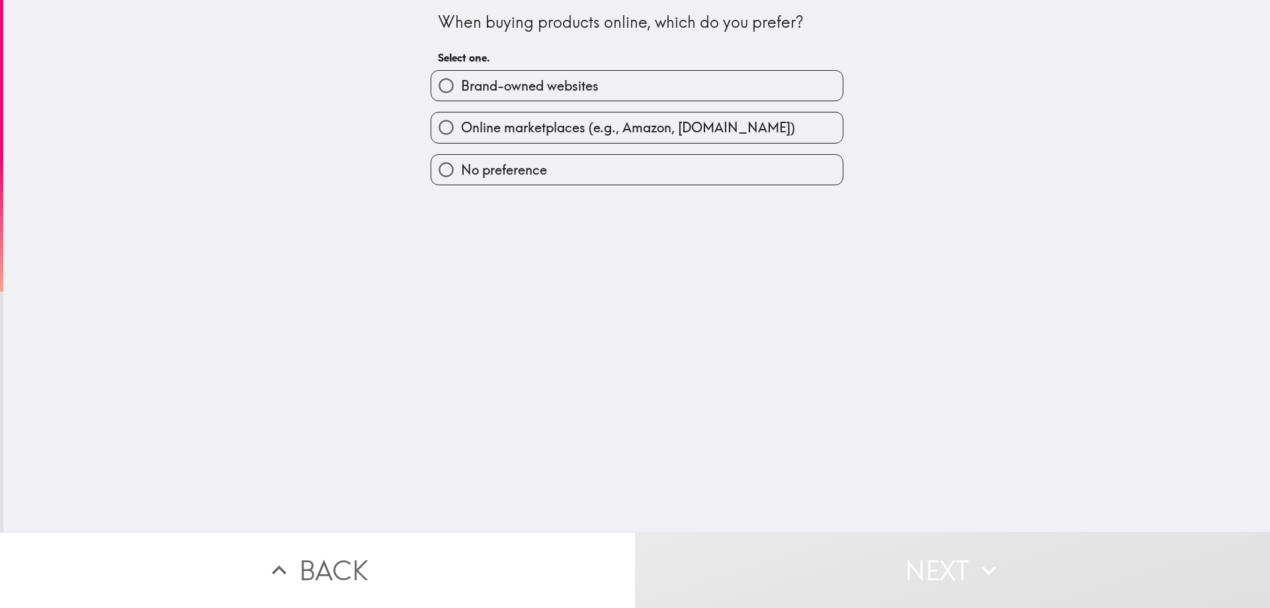
click at [587, 93] on span "Brand-owned websites" at bounding box center [530, 86] width 138 height 19
click at [461, 93] on input "Brand-owned websites" at bounding box center [446, 86] width 30 height 30
radio input "true"
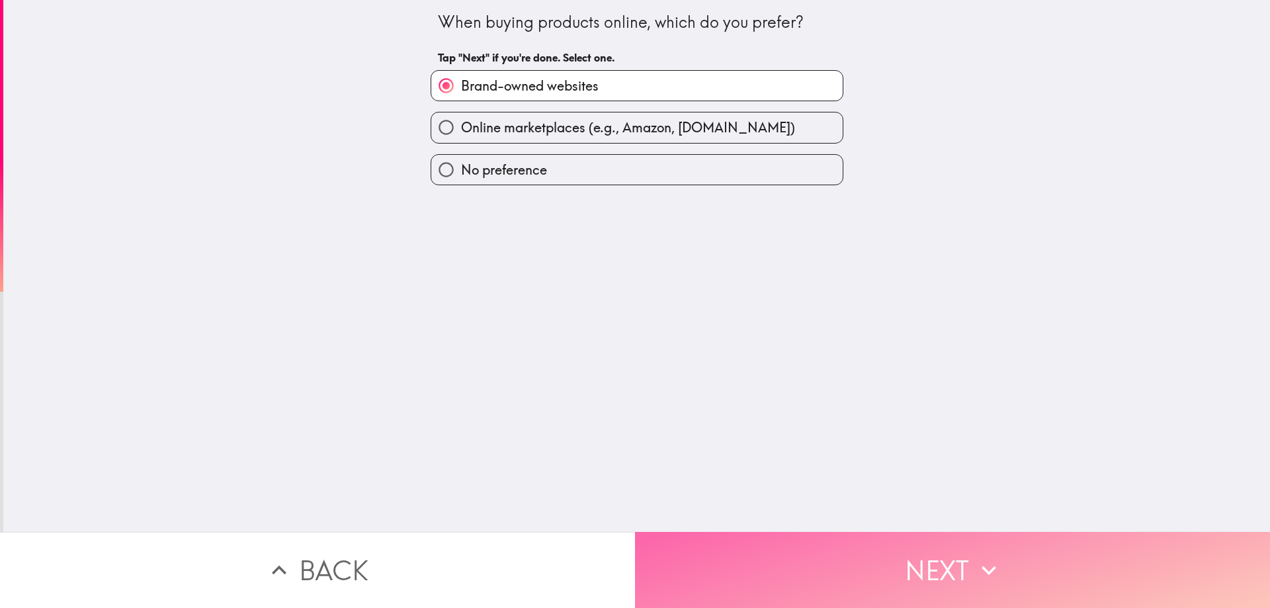
click at [959, 554] on button "Next" at bounding box center [952, 570] width 635 height 76
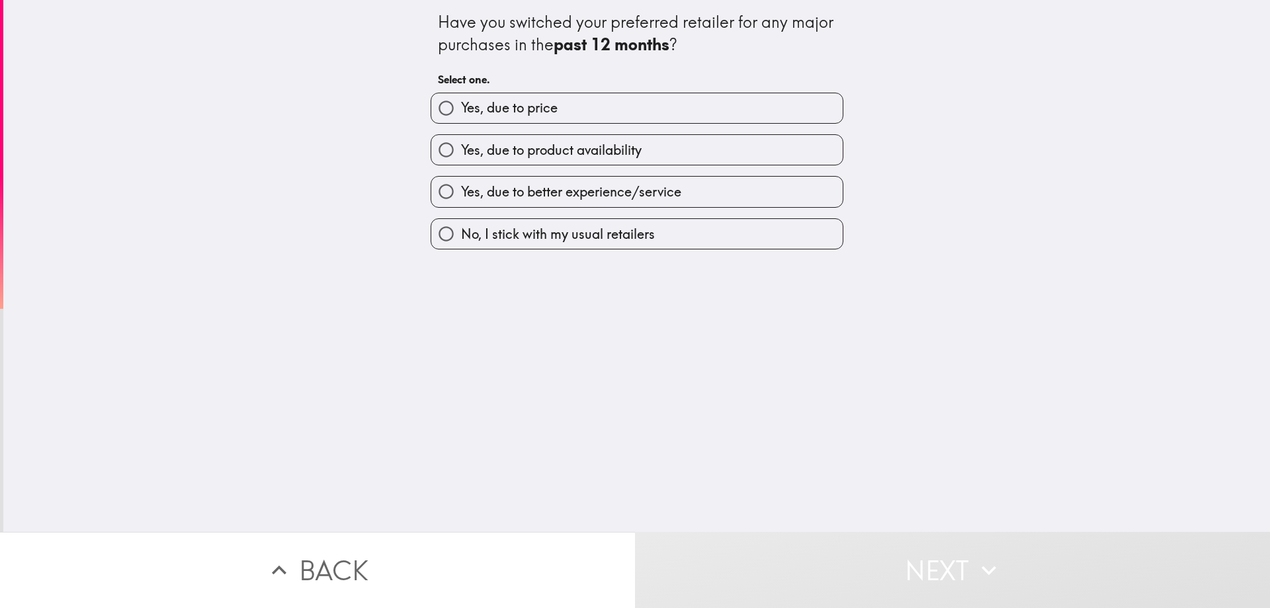
click at [566, 151] on span "Yes, due to product availability" at bounding box center [551, 150] width 181 height 19
click at [461, 151] on input "Yes, due to product availability" at bounding box center [446, 150] width 30 height 30
radio input "true"
drag, startPoint x: 566, startPoint y: 151, endPoint x: 579, endPoint y: 169, distance: 22.1
click at [566, 151] on span "Yes, due to product availability" at bounding box center [551, 150] width 181 height 19
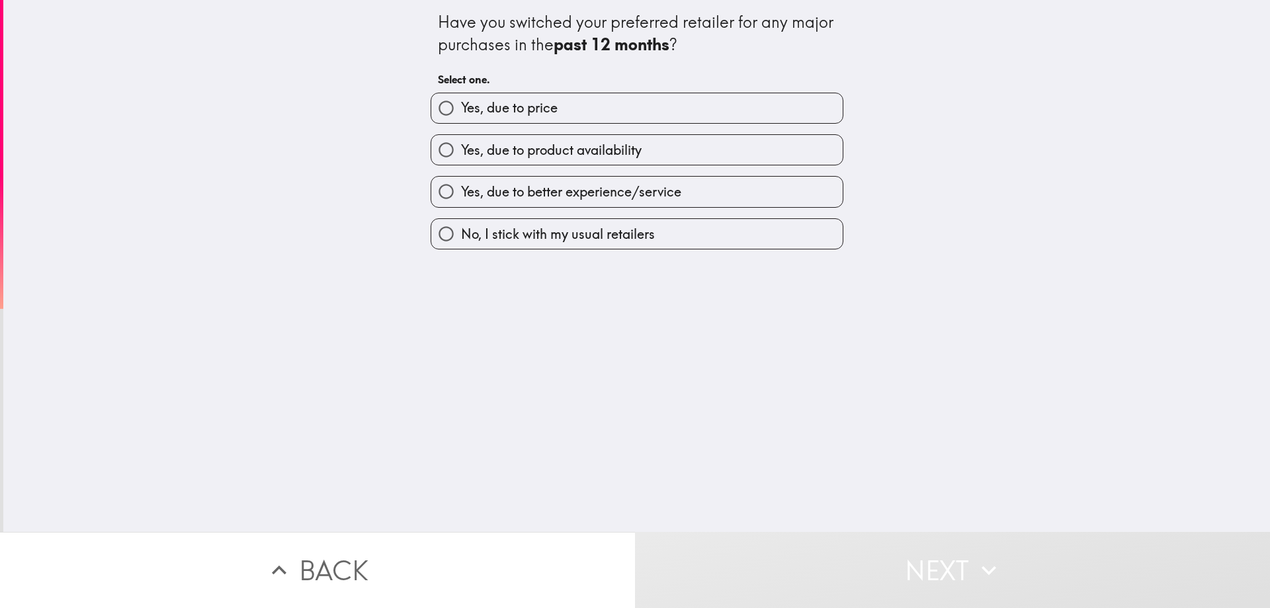
click at [461, 151] on input "Yes, due to product availability" at bounding box center [446, 150] width 30 height 30
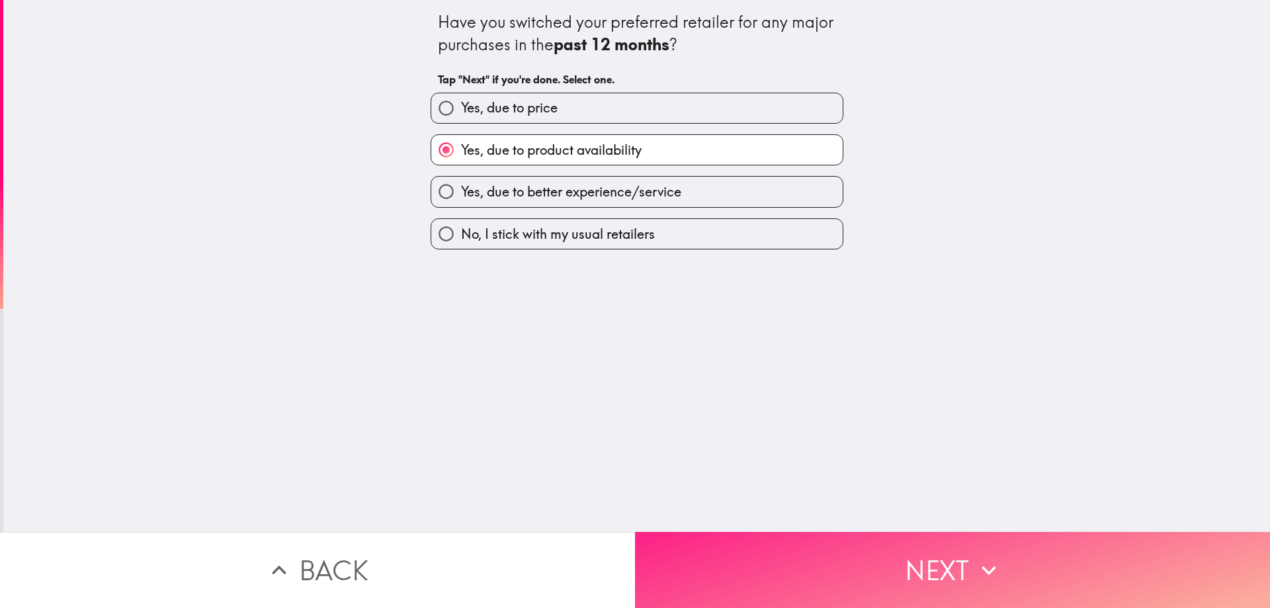
click at [947, 556] on button "Next" at bounding box center [952, 570] width 635 height 76
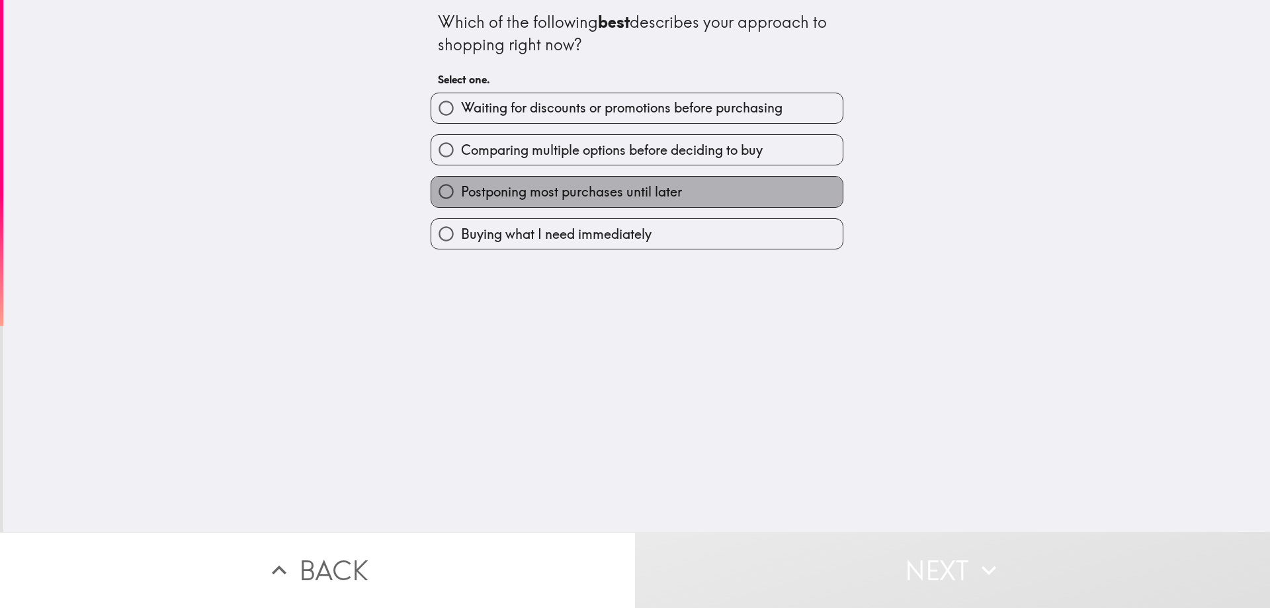
click at [581, 194] on span "Postponing most purchases until later" at bounding box center [571, 192] width 221 height 19
click at [461, 194] on input "Postponing most purchases until later" at bounding box center [446, 192] width 30 height 30
radio input "true"
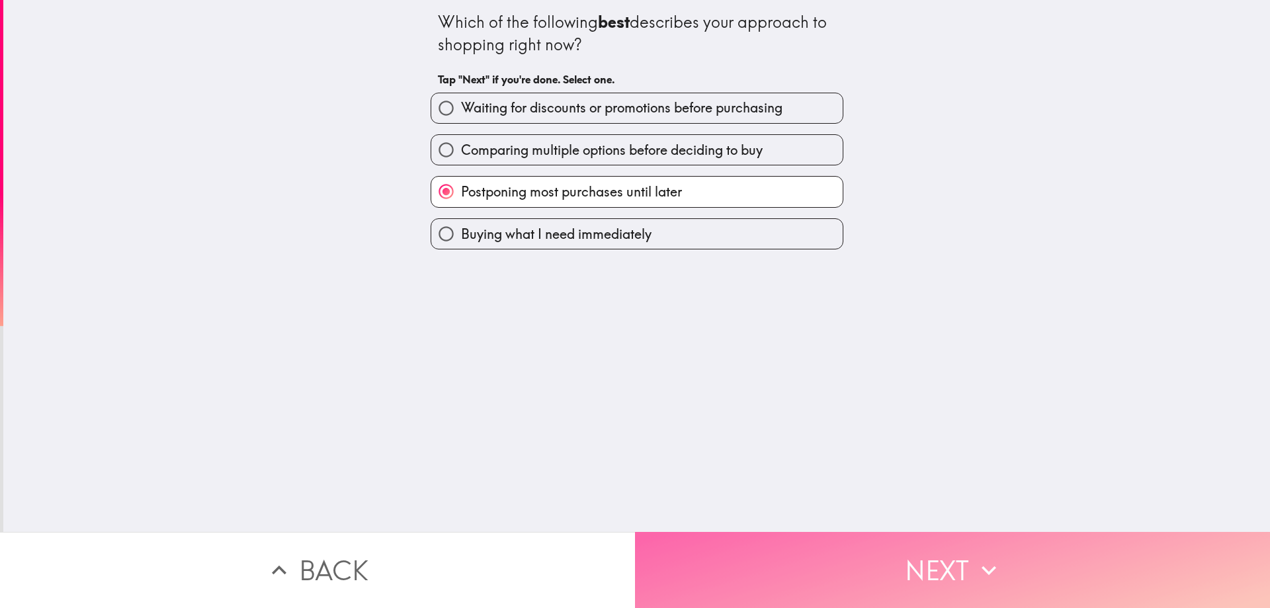
click at [942, 562] on button "Next" at bounding box center [952, 570] width 635 height 76
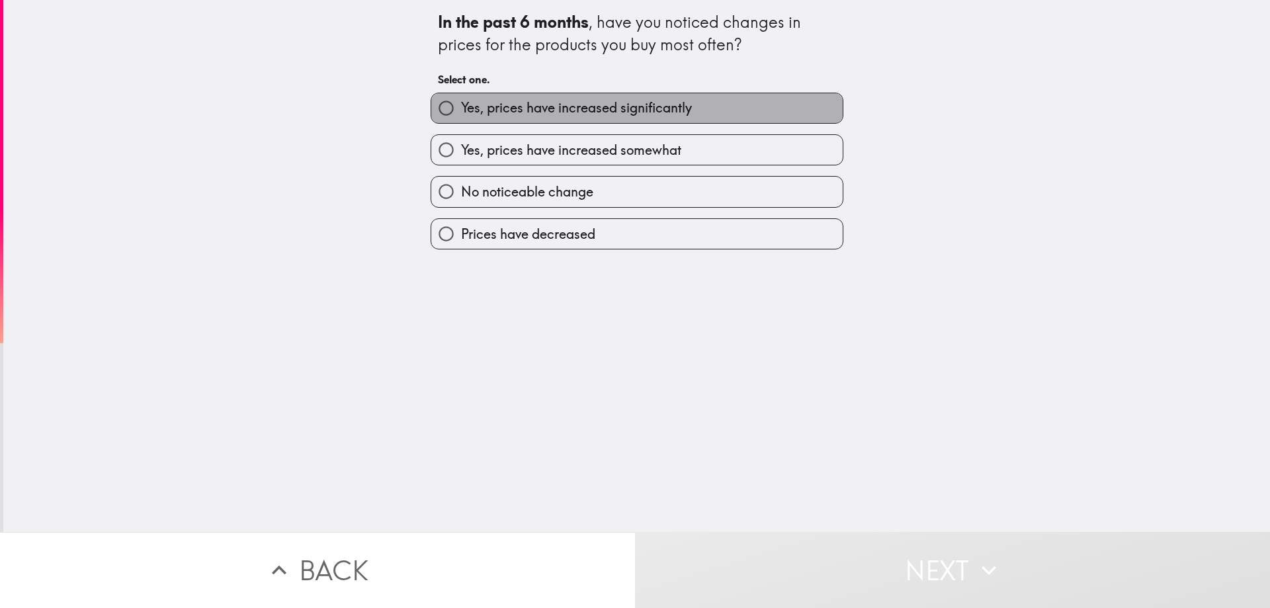
click at [585, 103] on span "Yes, prices have increased significantly" at bounding box center [576, 108] width 231 height 19
click at [461, 103] on input "Yes, prices have increased significantly" at bounding box center [446, 108] width 30 height 30
radio input "true"
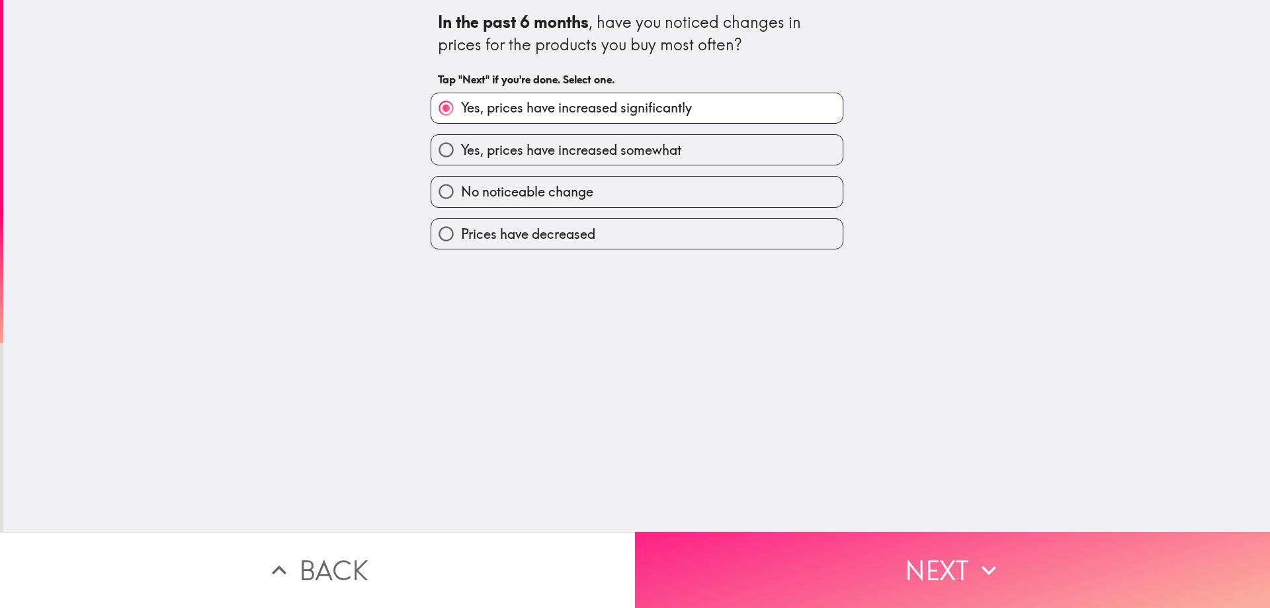
click at [965, 576] on button "Next" at bounding box center [952, 570] width 635 height 76
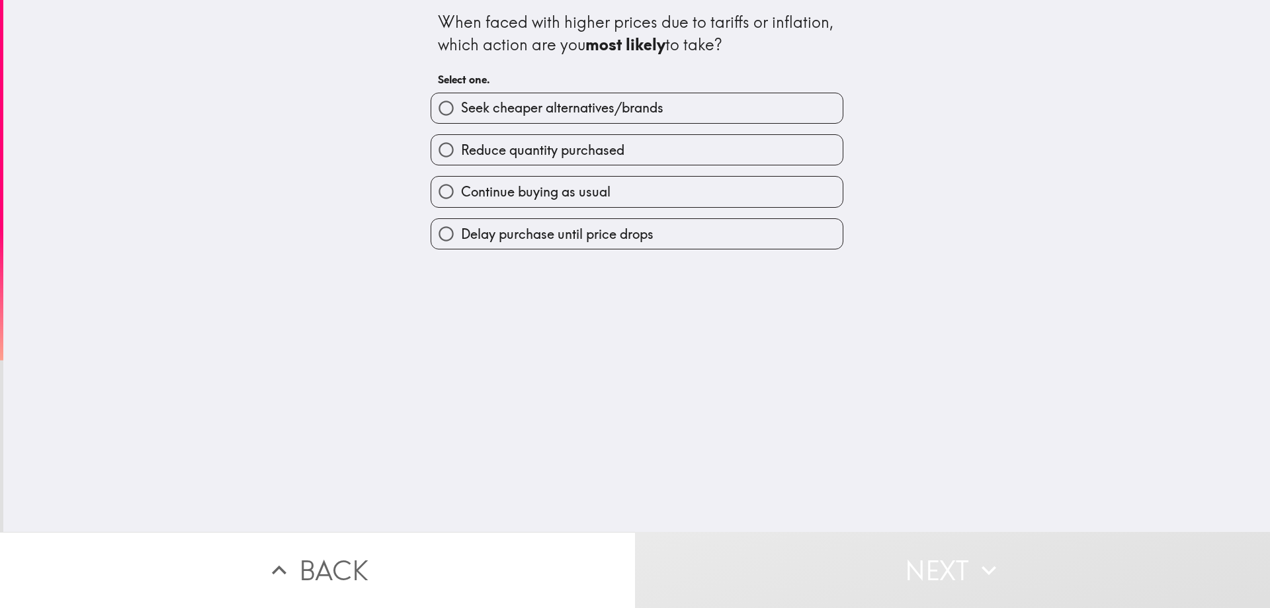
click at [572, 196] on span "Continue buying as usual" at bounding box center [535, 192] width 149 height 19
click at [461, 196] on input "Continue buying as usual" at bounding box center [446, 192] width 30 height 30
radio input "true"
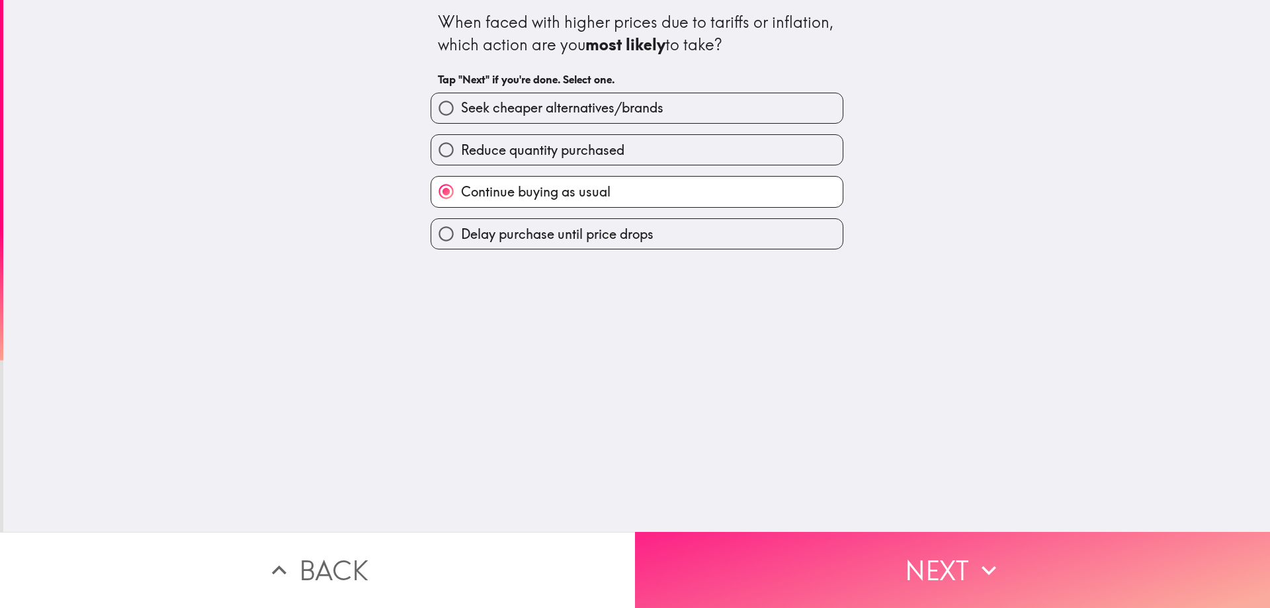
click at [927, 546] on button "Next" at bounding box center [952, 570] width 635 height 76
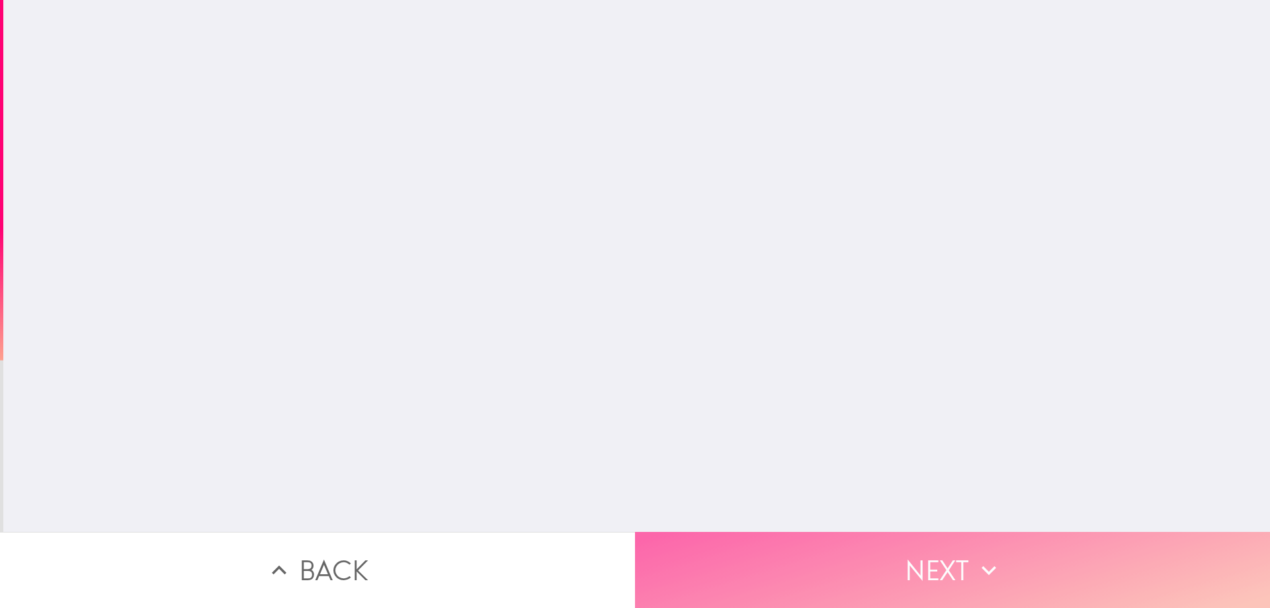
click at [927, 546] on button "Next" at bounding box center [952, 570] width 635 height 76
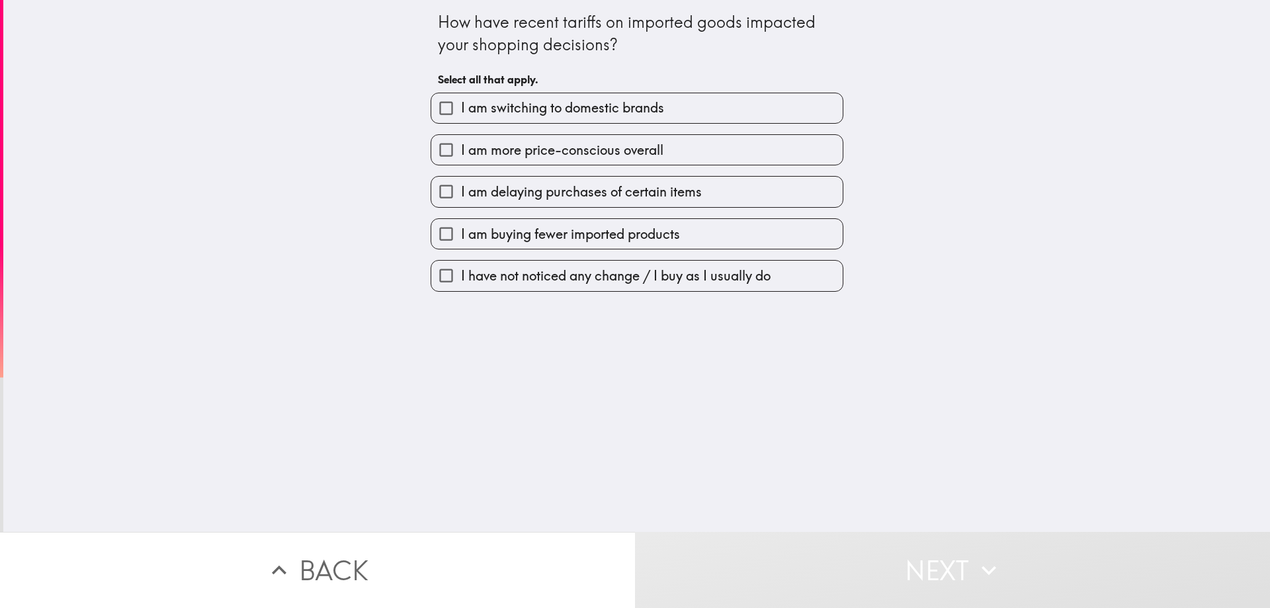
click at [552, 227] on span "I am buying fewer imported products" at bounding box center [570, 234] width 219 height 19
click at [461, 227] on input "I am buying fewer imported products" at bounding box center [446, 234] width 30 height 30
checkbox input "true"
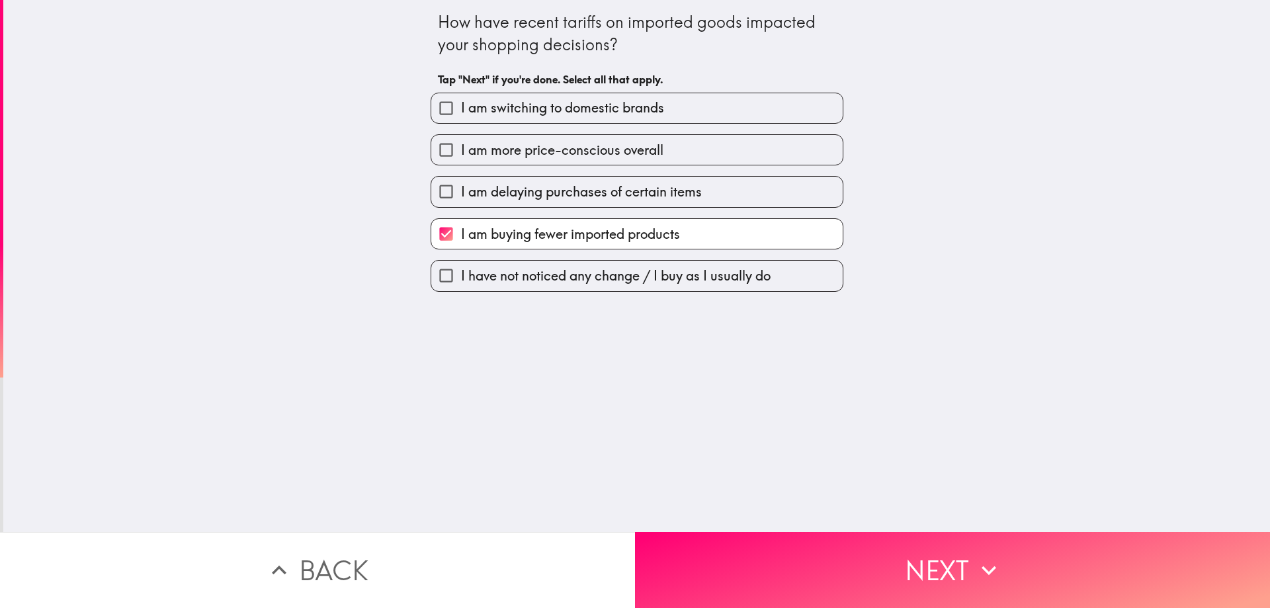
click at [557, 194] on span "I am delaying purchases of certain items" at bounding box center [581, 192] width 241 height 19
click at [461, 194] on input "I am delaying purchases of certain items" at bounding box center [446, 192] width 30 height 30
checkbox input "true"
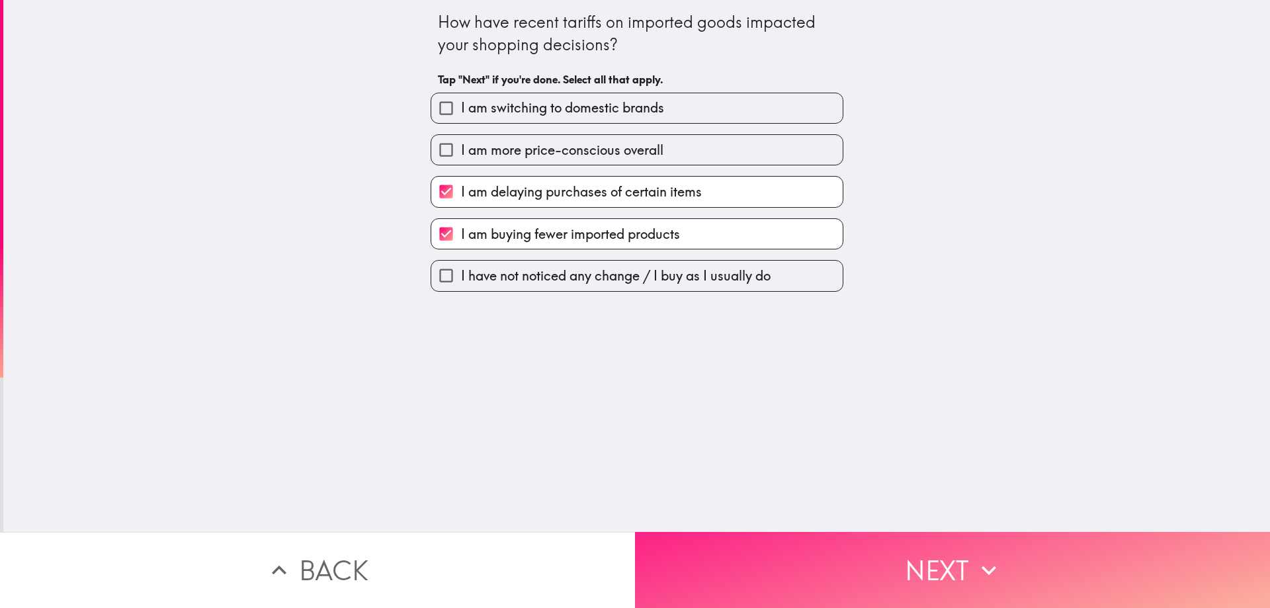
click at [966, 583] on button "Next" at bounding box center [952, 570] width 635 height 76
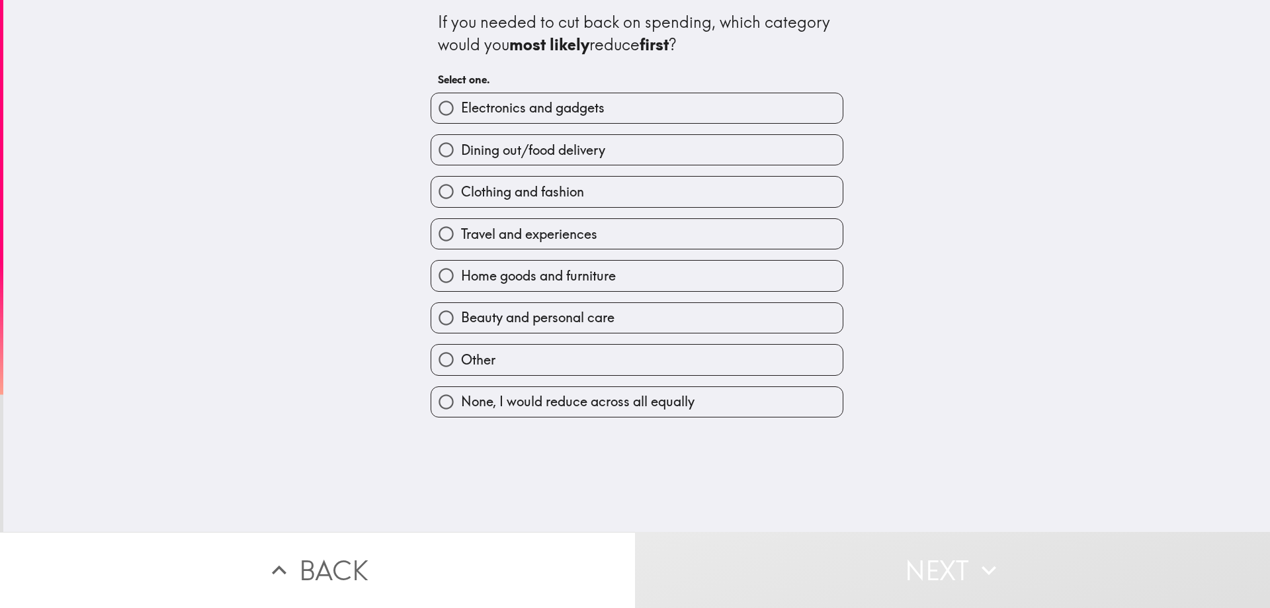
click at [547, 196] on span "Clothing and fashion" at bounding box center [522, 192] width 123 height 19
click at [461, 196] on input "Clothing and fashion" at bounding box center [446, 192] width 30 height 30
radio input "true"
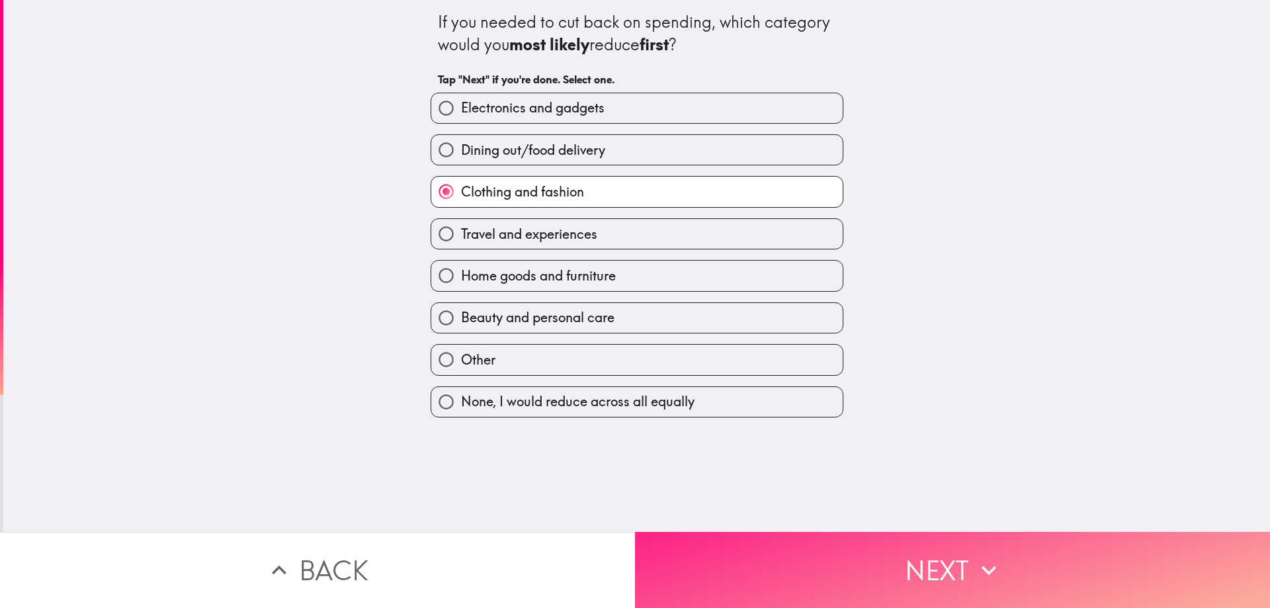
click at [880, 583] on button "Next" at bounding box center [952, 570] width 635 height 76
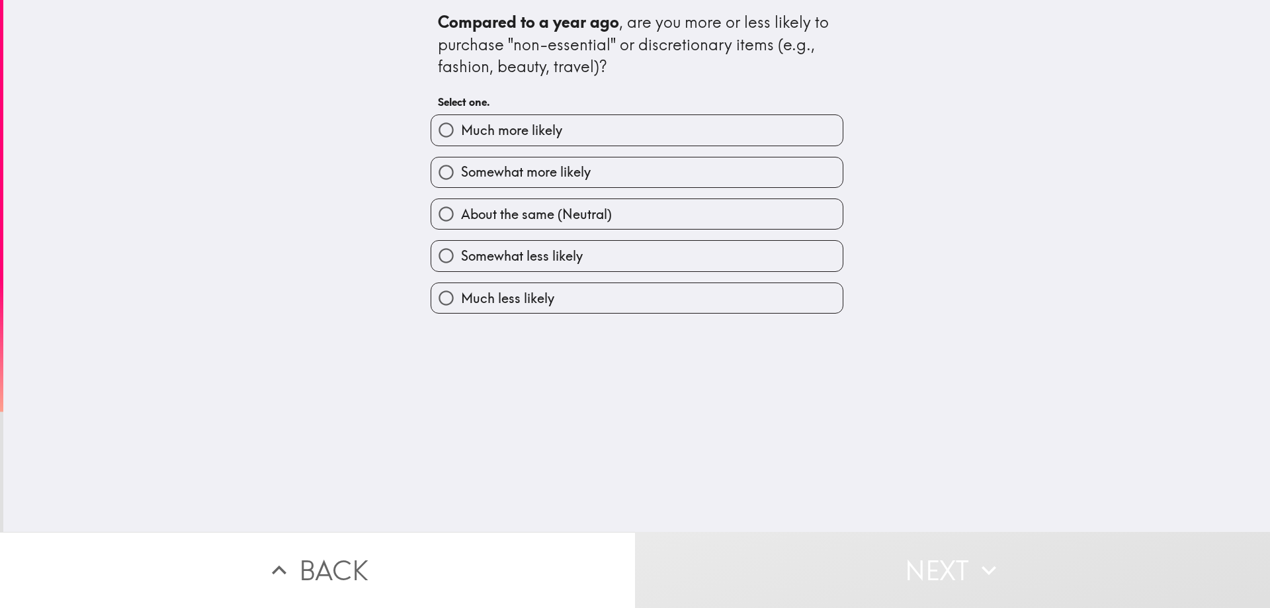
click at [605, 141] on label "Much more likely" at bounding box center [636, 130] width 411 height 30
click at [461, 141] on input "Much more likely" at bounding box center [446, 130] width 30 height 30
radio input "true"
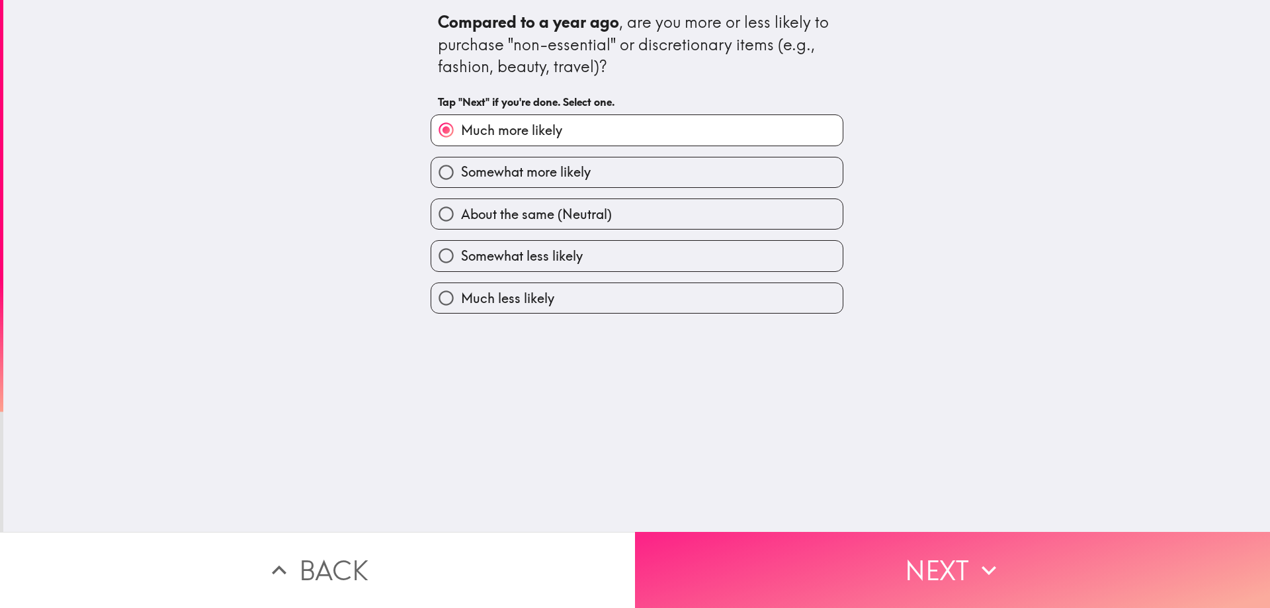
click at [917, 584] on button "Next" at bounding box center [952, 570] width 635 height 76
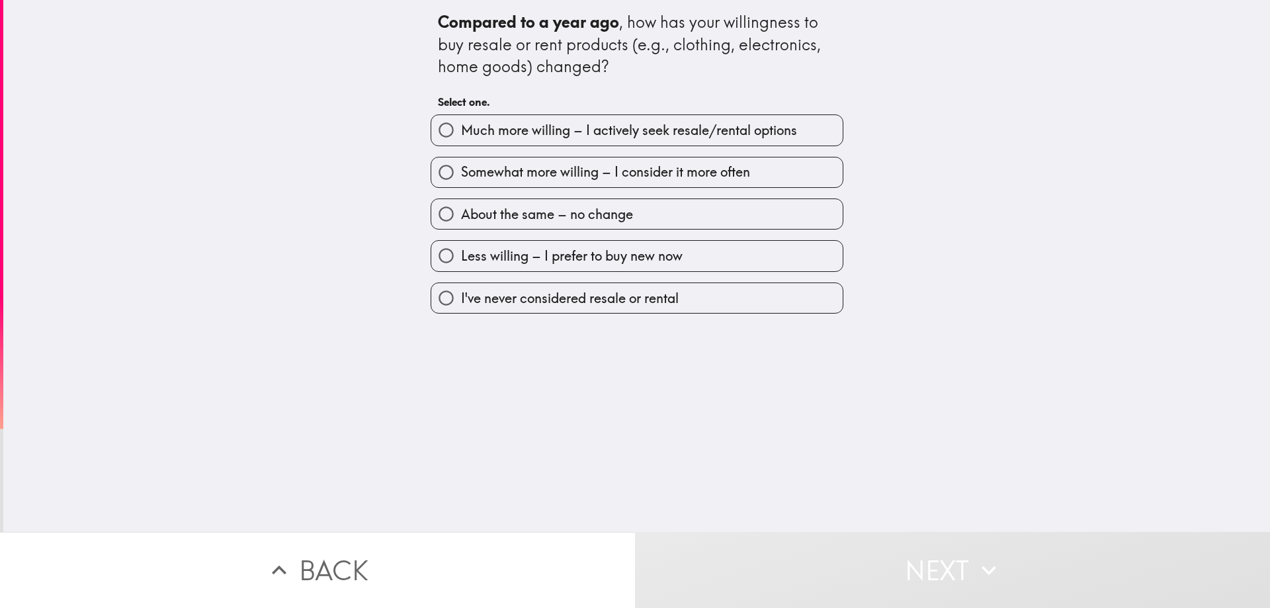
click at [583, 140] on label "Much more willing – I actively seek resale/rental options" at bounding box center [636, 130] width 411 height 30
click at [461, 140] on input "Much more willing – I actively seek resale/rental options" at bounding box center [446, 130] width 30 height 30
radio input "true"
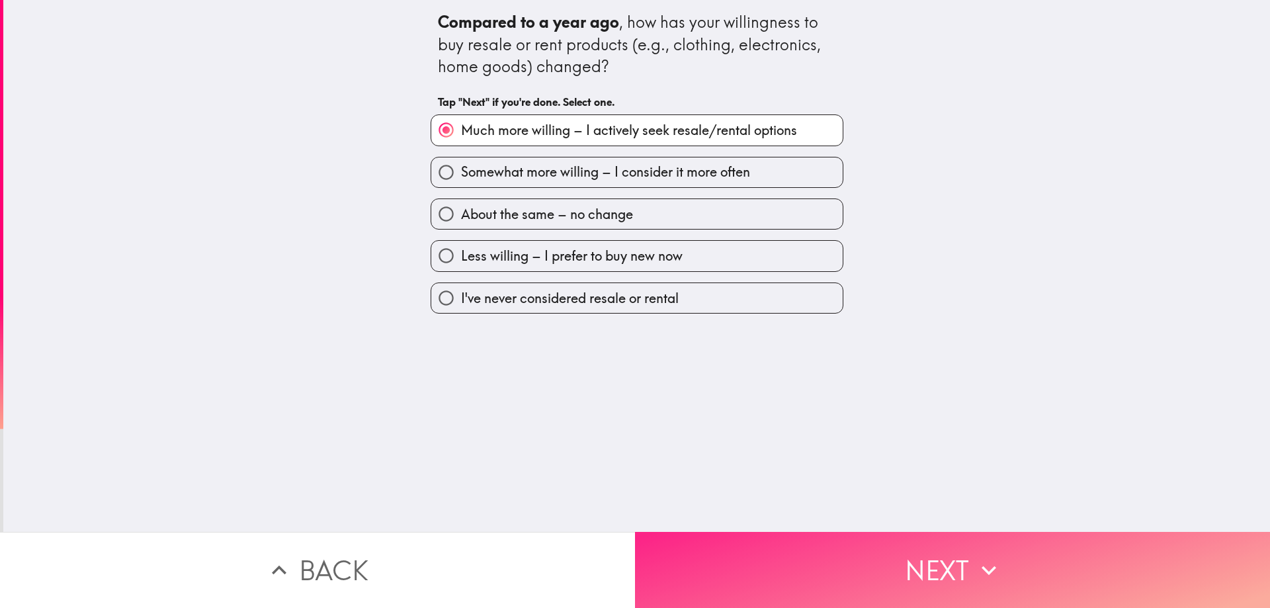
click at [930, 567] on button "Next" at bounding box center [952, 570] width 635 height 76
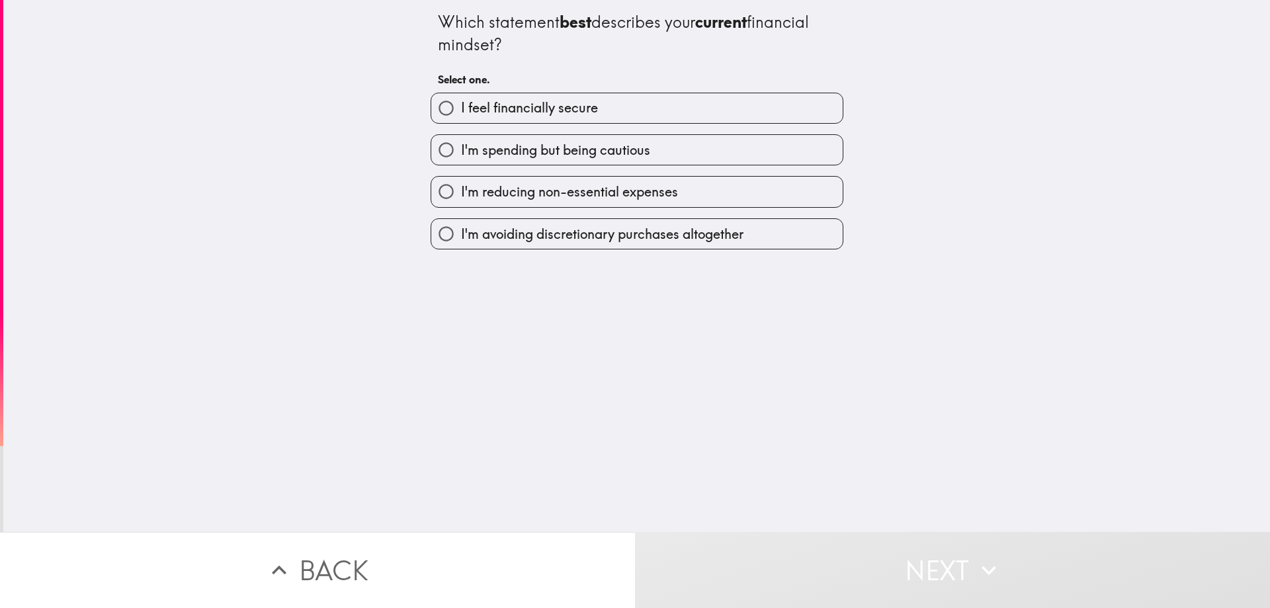
click at [560, 115] on span "I feel financially secure" at bounding box center [529, 108] width 137 height 19
click at [461, 115] on input "I feel financially secure" at bounding box center [446, 108] width 30 height 30
radio input "true"
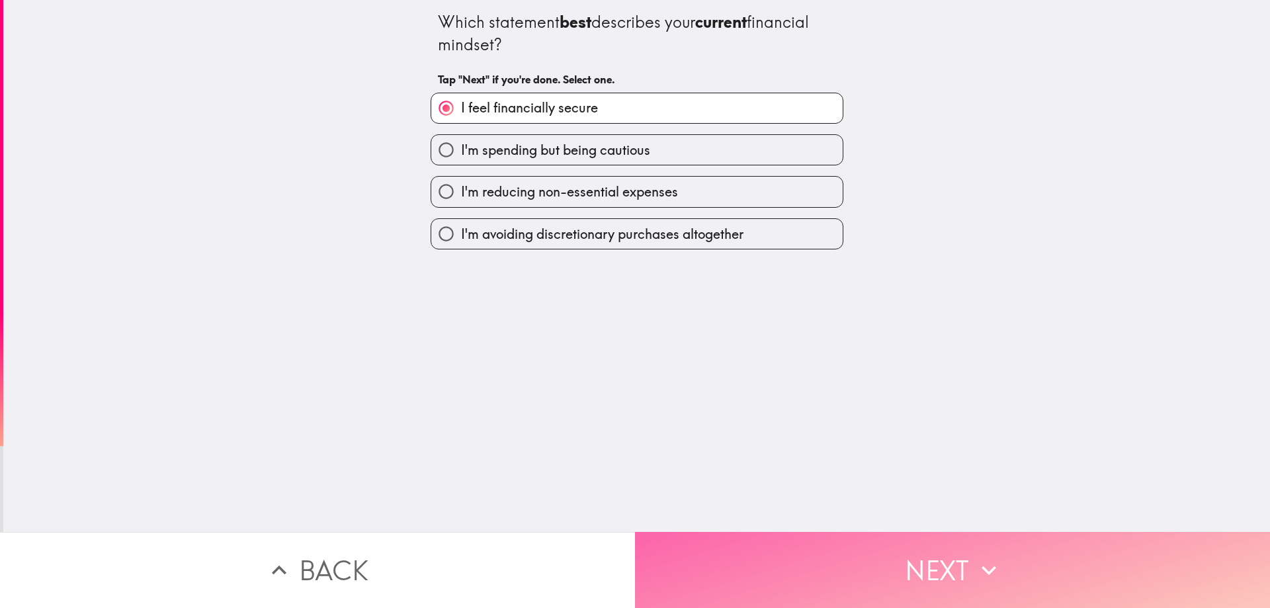
click at [980, 577] on button "Next" at bounding box center [952, 570] width 635 height 76
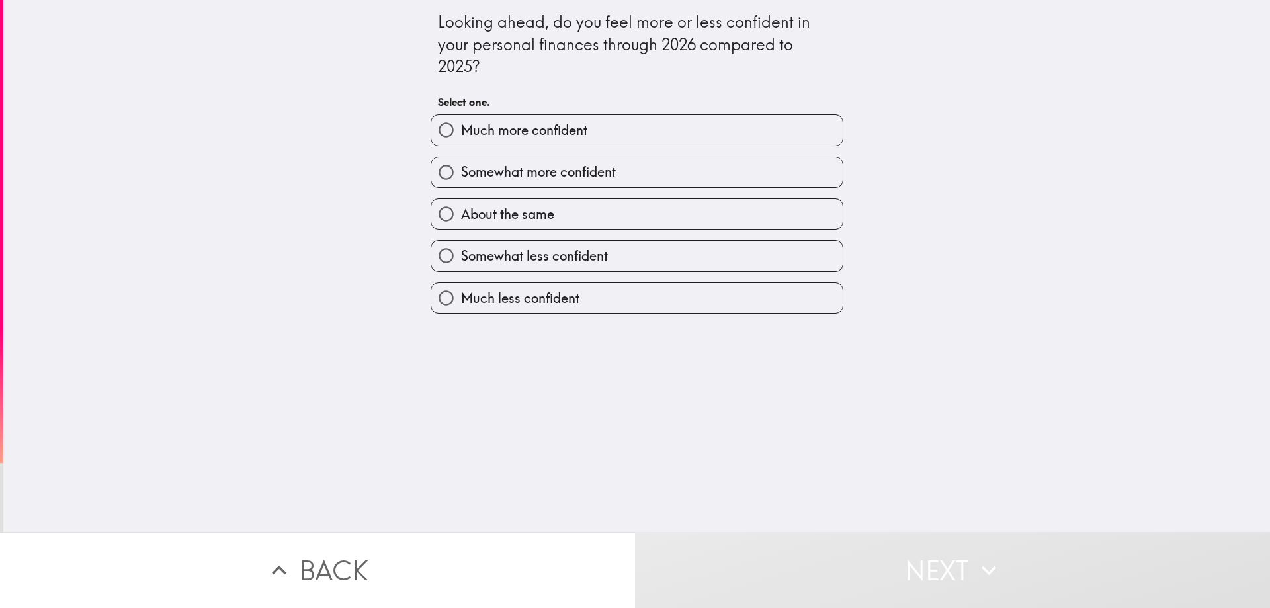
click at [548, 167] on span "Somewhat more confident" at bounding box center [538, 172] width 155 height 19
click at [461, 167] on input "Somewhat more confident" at bounding box center [446, 172] width 30 height 30
radio input "true"
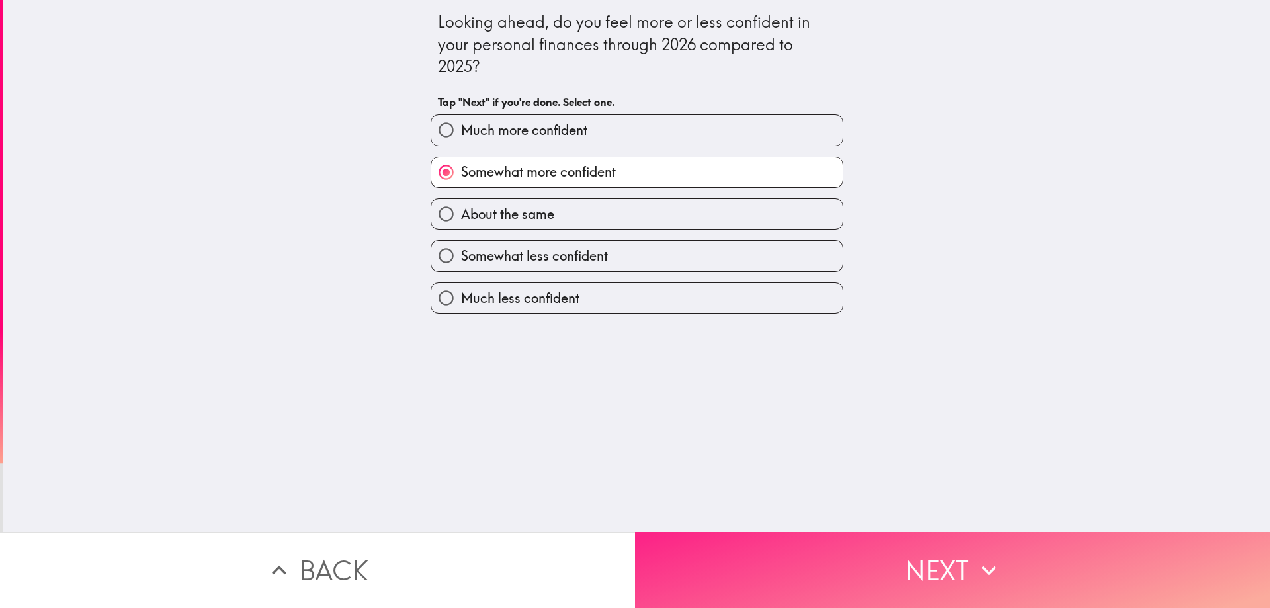
click at [958, 552] on button "Next" at bounding box center [952, 570] width 635 height 76
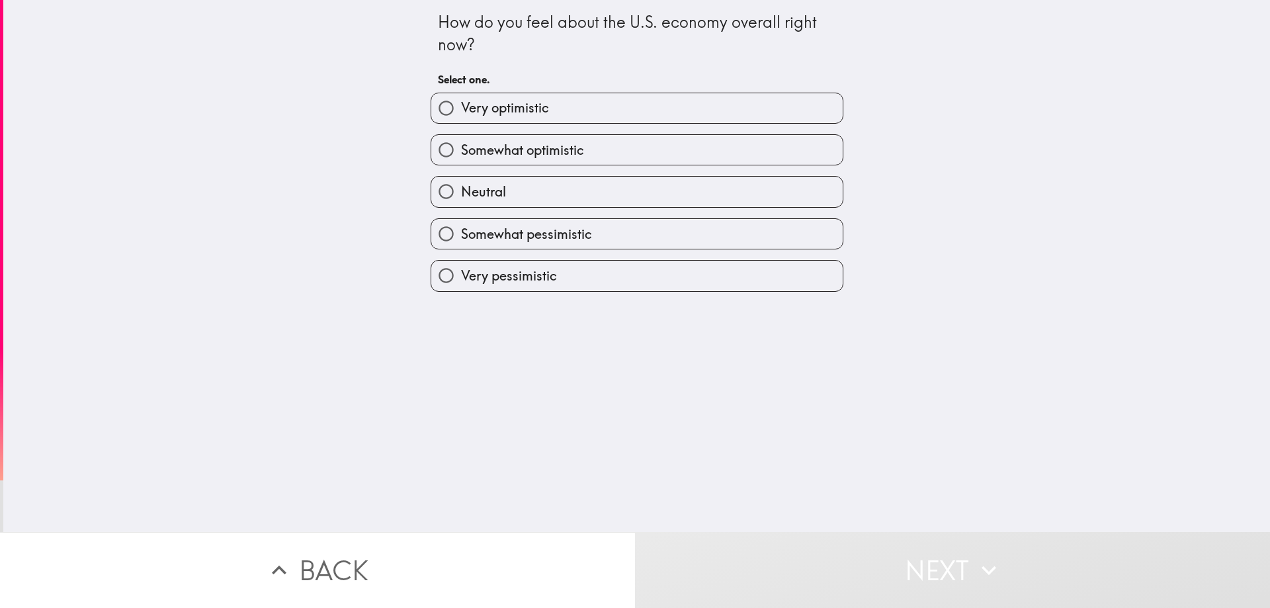
click at [557, 99] on label "Very optimistic" at bounding box center [636, 108] width 411 height 30
click at [461, 99] on input "Very optimistic" at bounding box center [446, 108] width 30 height 30
radio input "true"
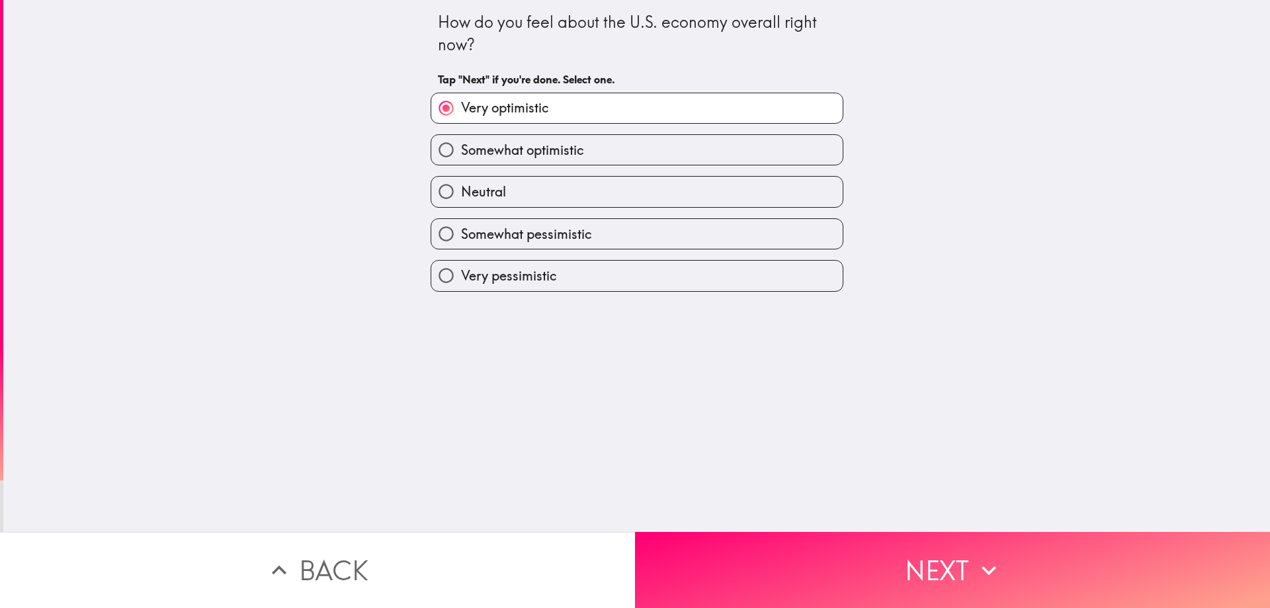
click at [669, 288] on label "Very pessimistic" at bounding box center [636, 276] width 411 height 30
click at [461, 288] on input "Very pessimistic" at bounding box center [446, 276] width 30 height 30
radio input "true"
click at [669, 288] on label "Very pessimistic" at bounding box center [636, 276] width 411 height 30
click at [461, 288] on input "Very pessimistic" at bounding box center [446, 276] width 30 height 30
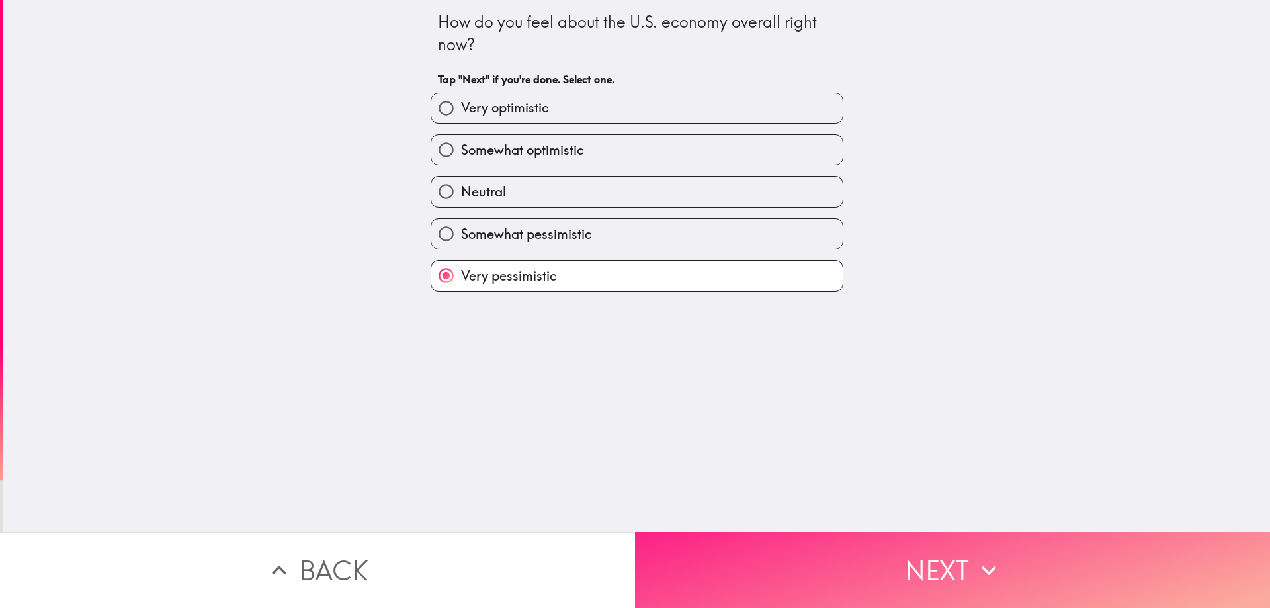
click at [952, 568] on button "Next" at bounding box center [952, 570] width 635 height 76
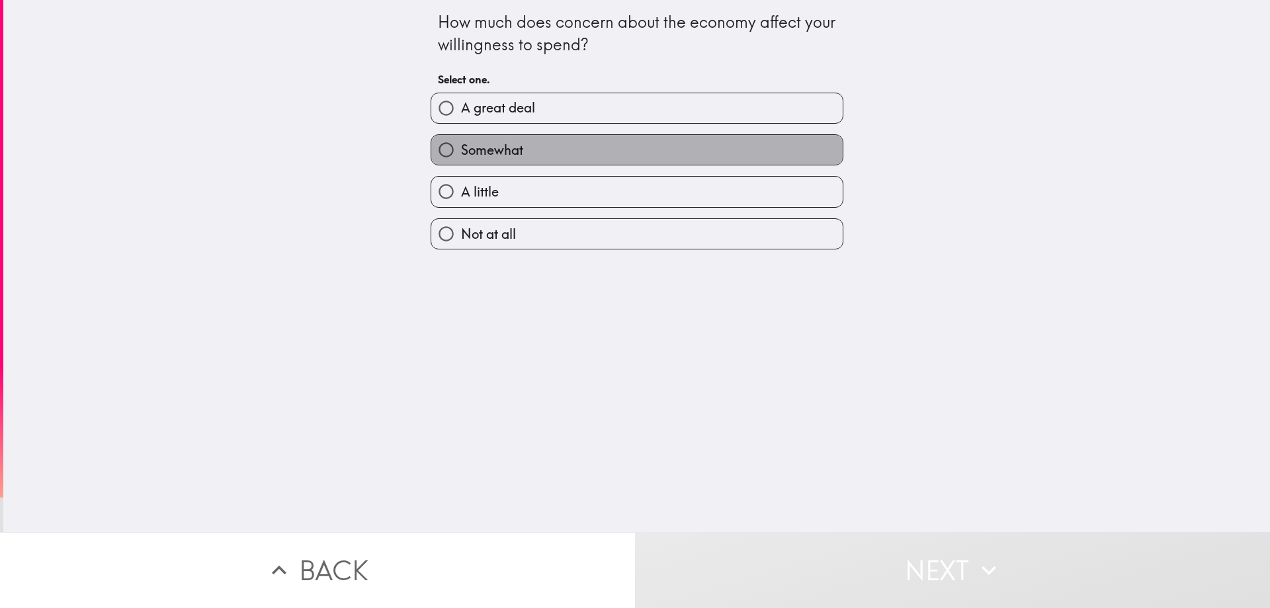
click at [619, 158] on label "Somewhat" at bounding box center [636, 150] width 411 height 30
click at [461, 158] on input "Somewhat" at bounding box center [446, 150] width 30 height 30
radio input "true"
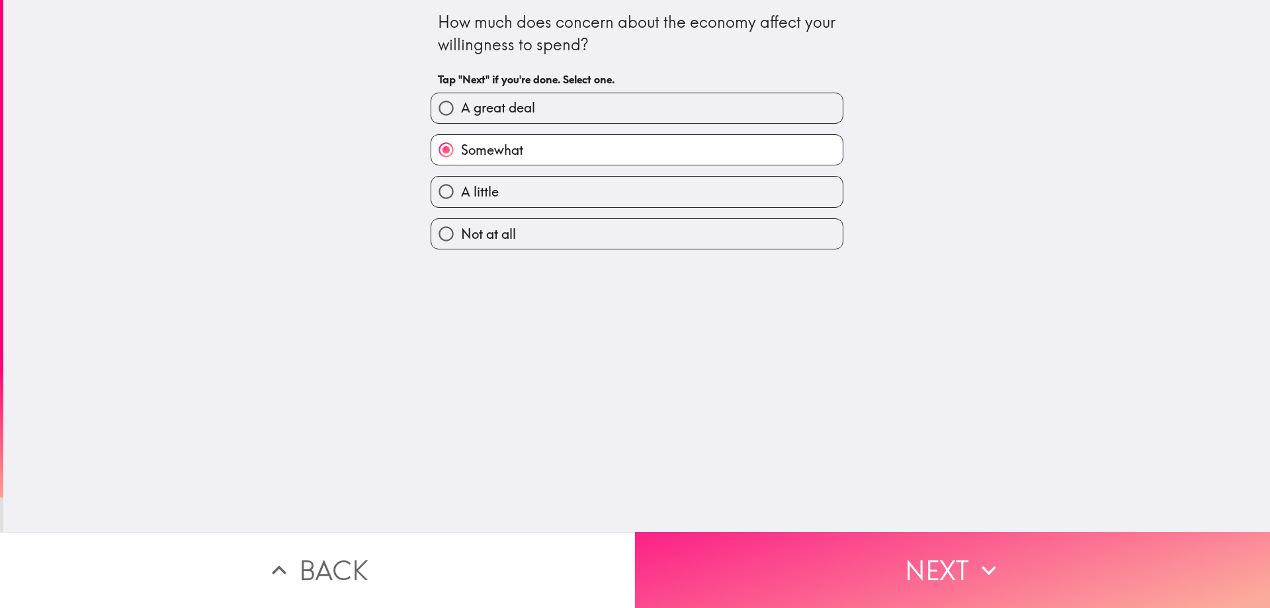
click at [940, 539] on button "Next" at bounding box center [952, 570] width 635 height 76
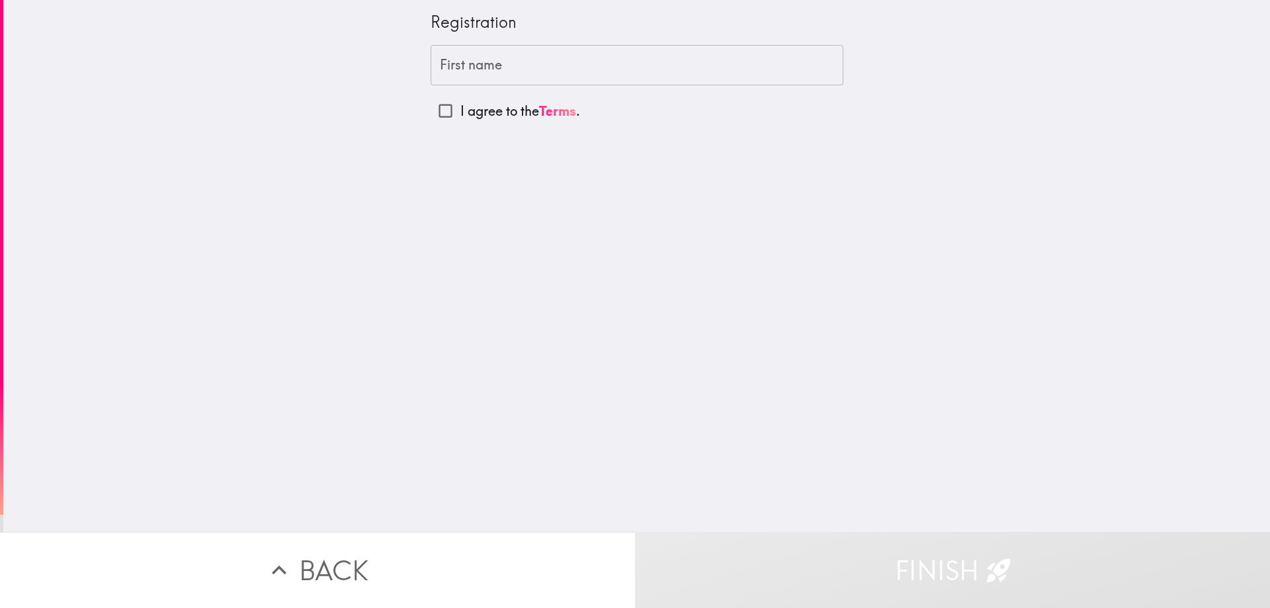
drag, startPoint x: 411, startPoint y: 59, endPoint x: 435, endPoint y: 60, distance: 23.8
click at [413, 59] on div "Registration First name First name I agree to the Terms ." at bounding box center [636, 266] width 1267 height 532
click at [460, 60] on input "First name" at bounding box center [637, 65] width 413 height 41
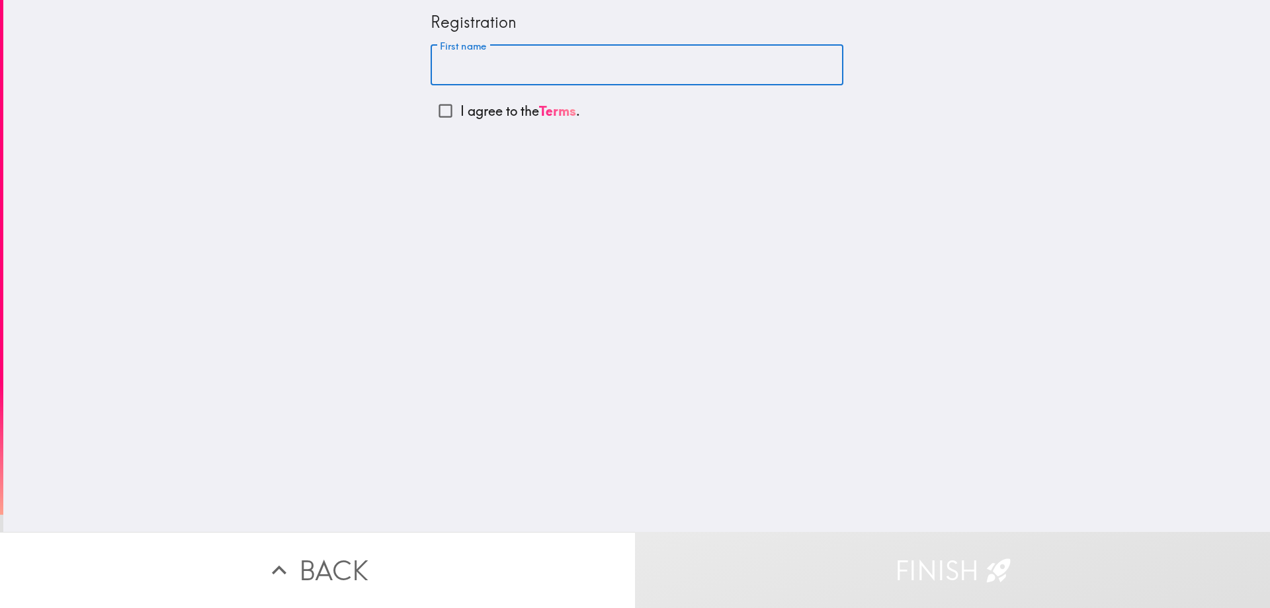
paste input "i just love new things"
type input "i just love new things"
click at [505, 56] on input "First name" at bounding box center [637, 65] width 413 height 41
paste input "[PERSON_NAME]"
type input "[PERSON_NAME]"
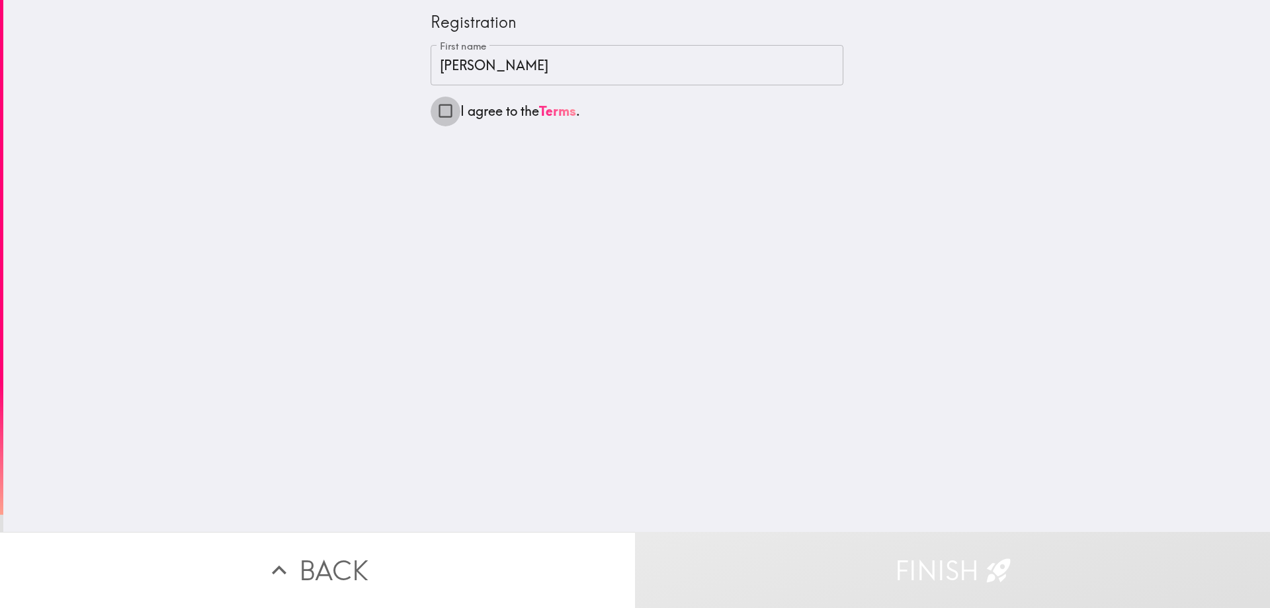
click at [434, 111] on input "I agree to the Terms ." at bounding box center [446, 111] width 30 height 30
checkbox input "true"
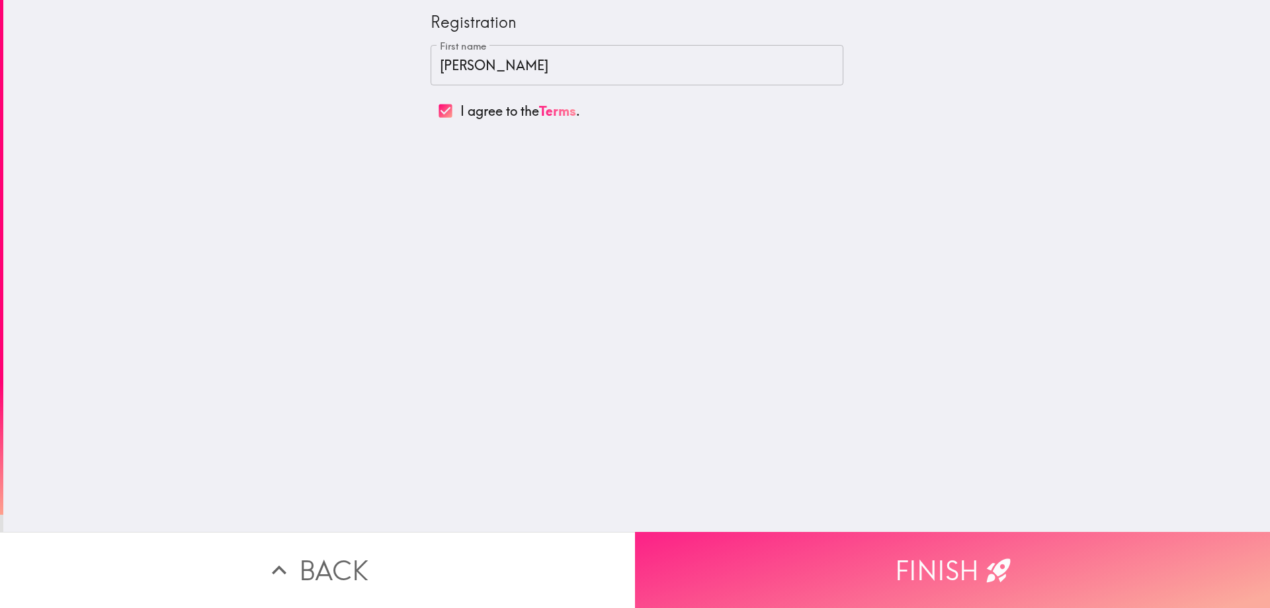
click at [971, 558] on button "Finish" at bounding box center [952, 570] width 635 height 76
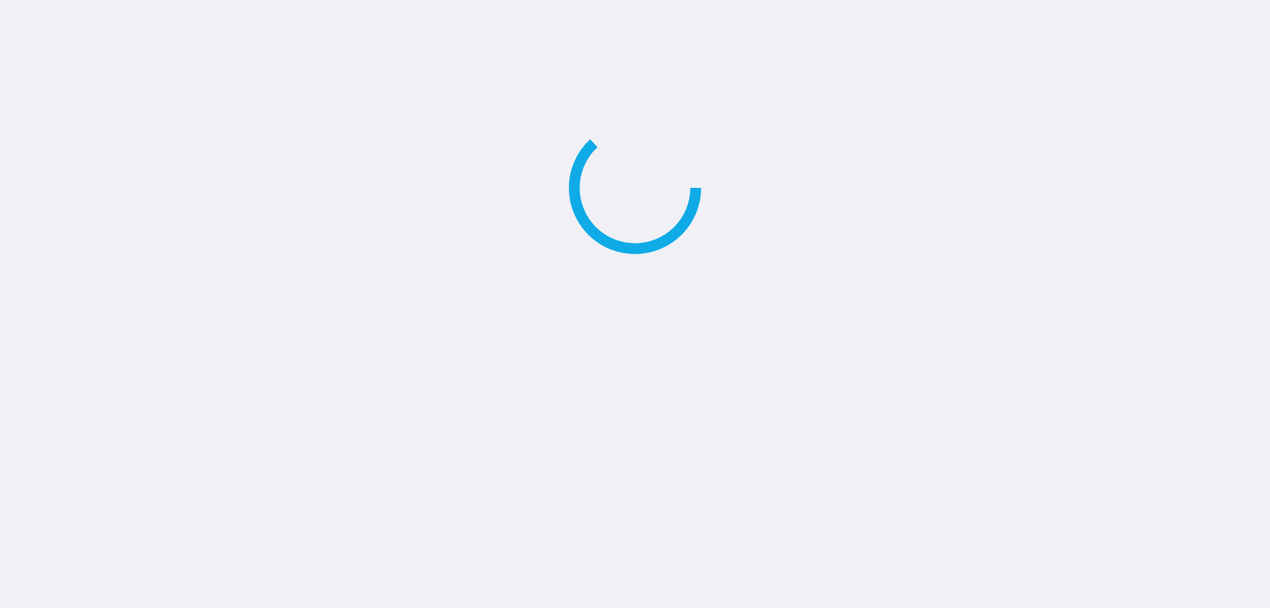
click at [971, 558] on main at bounding box center [635, 304] width 1270 height 608
